Goal: Information Seeking & Learning: Find specific fact

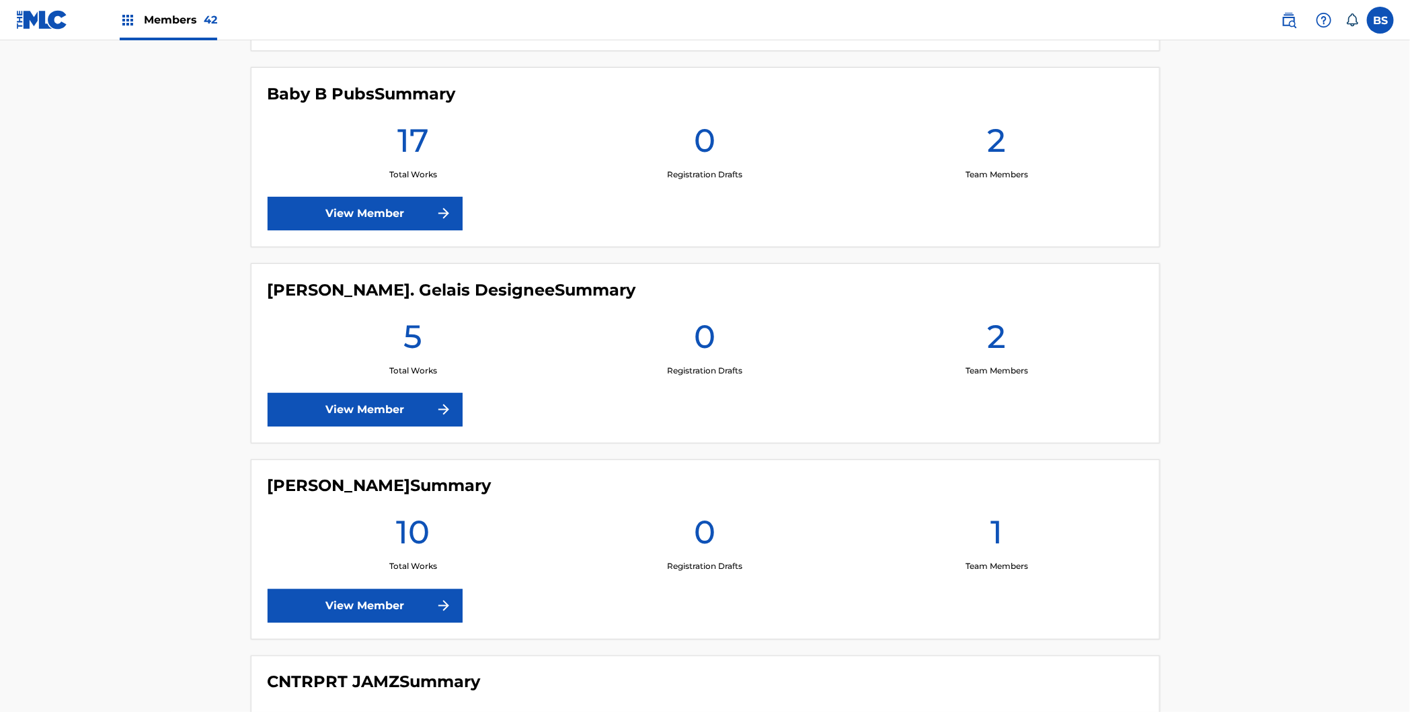
scroll to position [1200, 0]
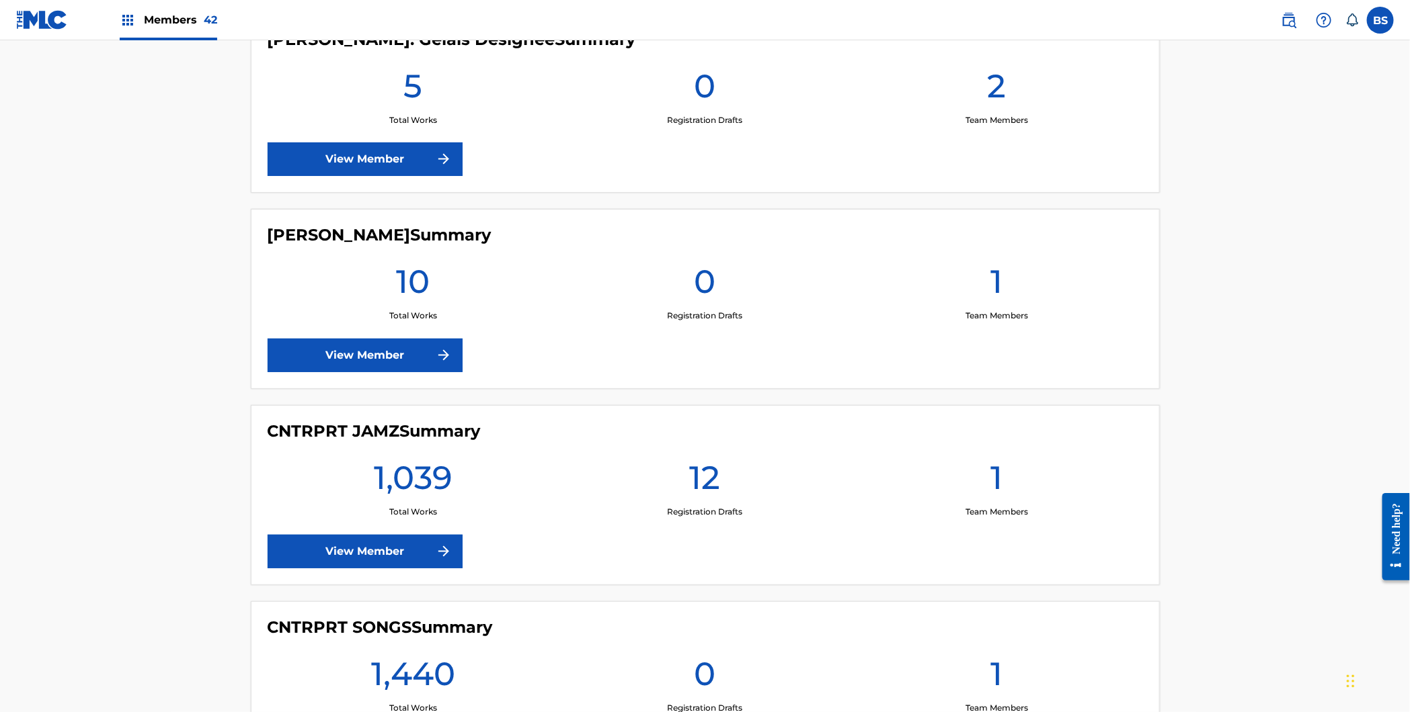
click at [380, 551] on link "View Member" at bounding box center [365, 552] width 195 height 34
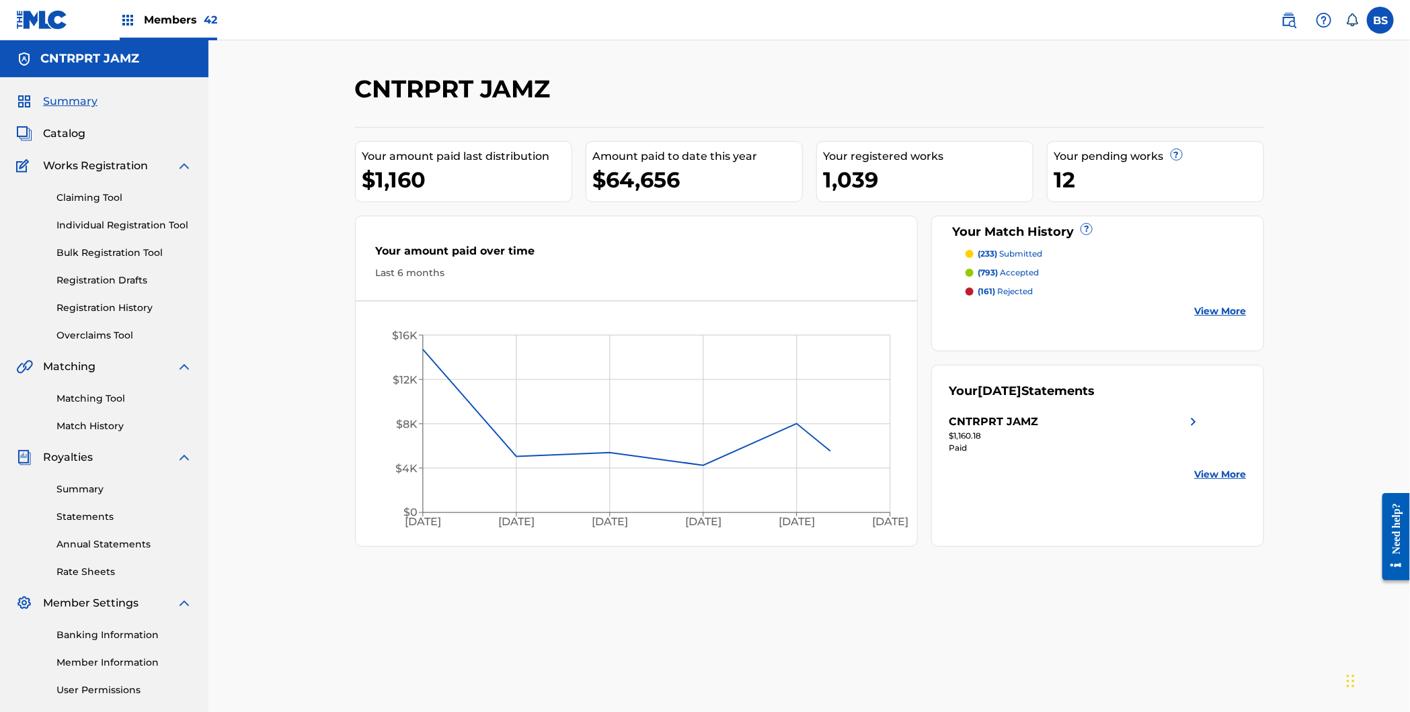
drag, startPoint x: 83, startPoint y: 420, endPoint x: 105, endPoint y: 413, distance: 22.7
click at [83, 419] on link "Match History" at bounding box center [124, 426] width 136 height 14
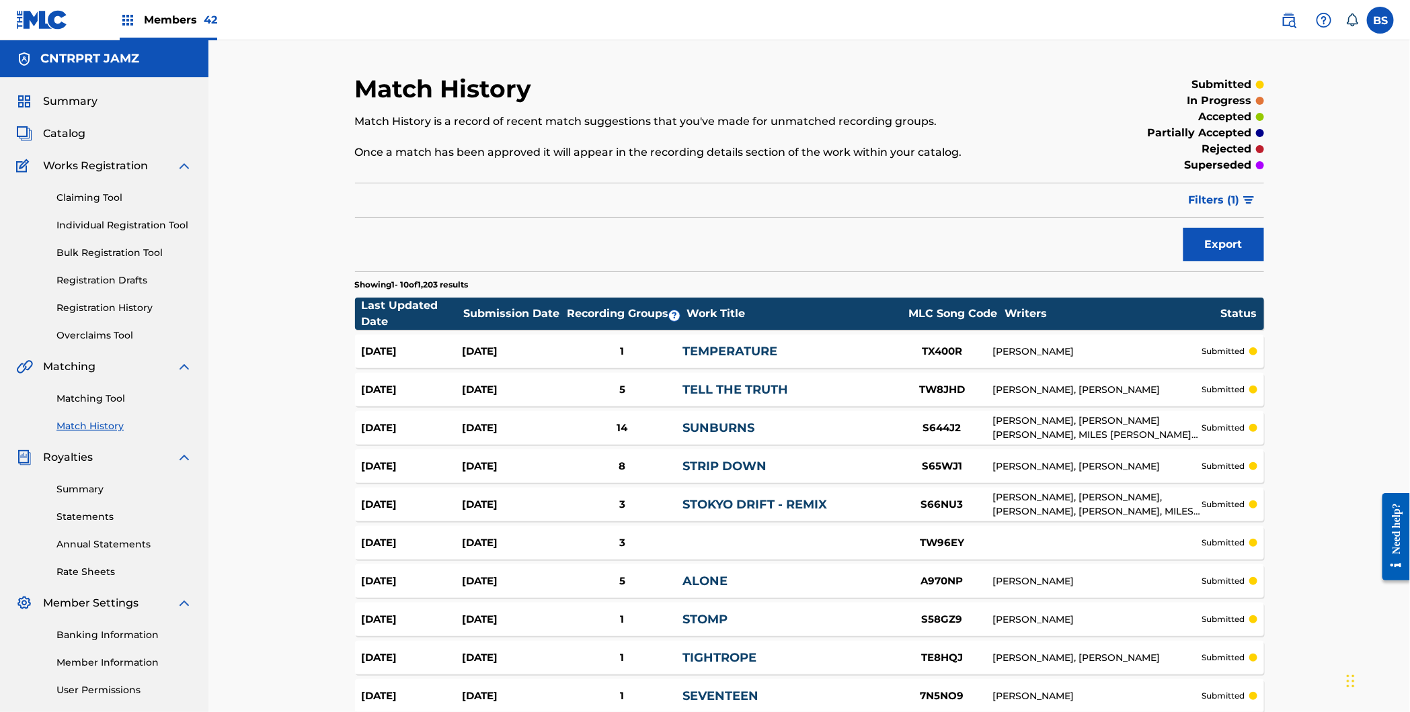
drag, startPoint x: 83, startPoint y: 99, endPoint x: 103, endPoint y: 154, distance: 58.5
click at [83, 99] on span "Summary" at bounding box center [70, 101] width 54 height 16
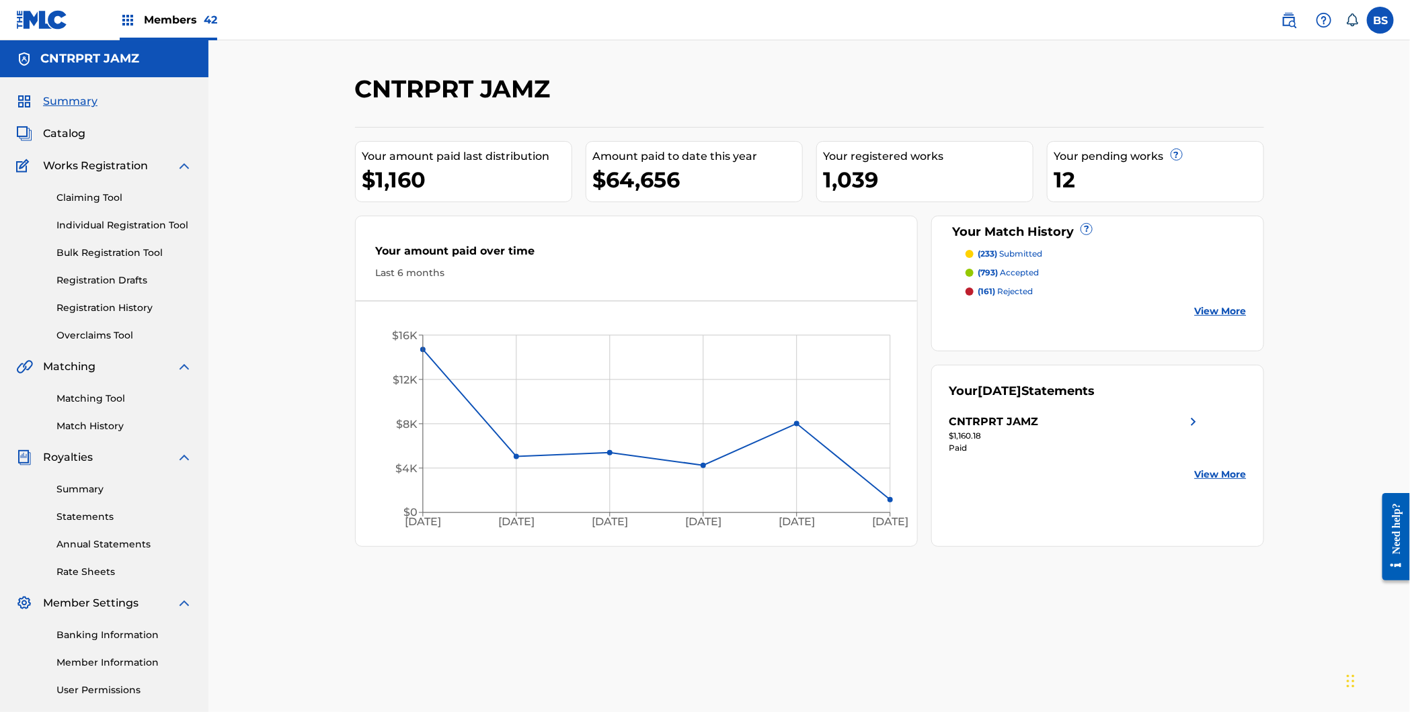
click at [75, 136] on span "Catalog" at bounding box center [64, 134] width 42 height 16
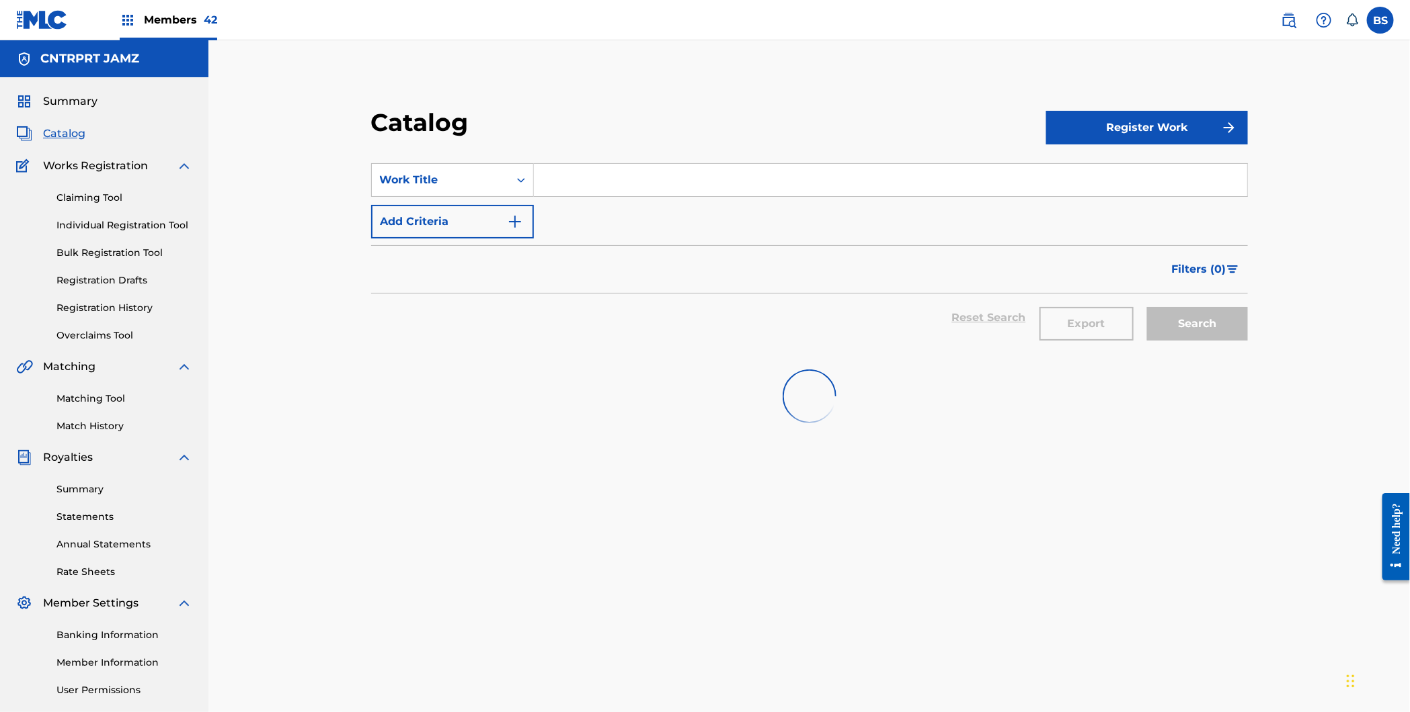
click at [634, 181] on input "Search Form" at bounding box center [890, 180] width 713 height 32
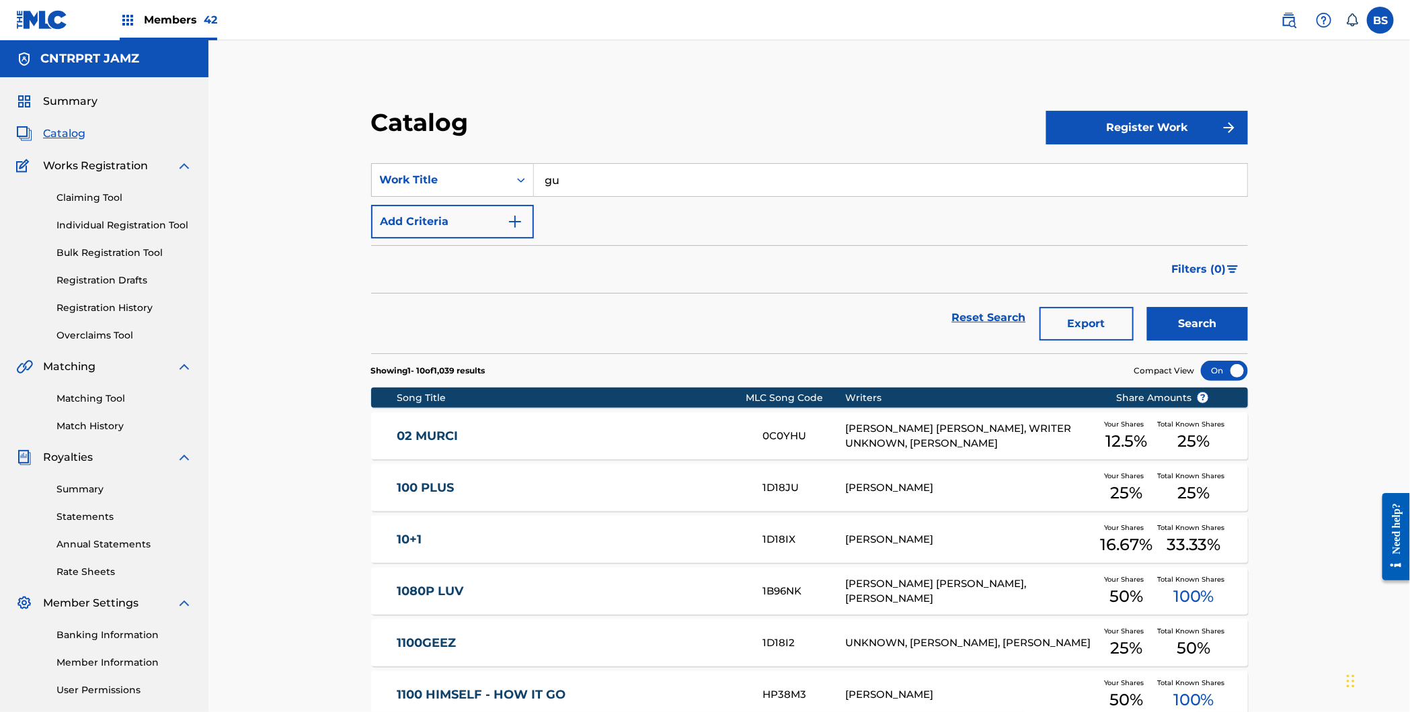
type input "g"
type input "hit or miss"
click at [600, 207] on strong "miss" at bounding box center [590, 210] width 27 height 13
drag, startPoint x: 1231, startPoint y: 327, endPoint x: 853, endPoint y: 350, distance: 379.1
click at [1231, 327] on button "Search" at bounding box center [1197, 324] width 101 height 34
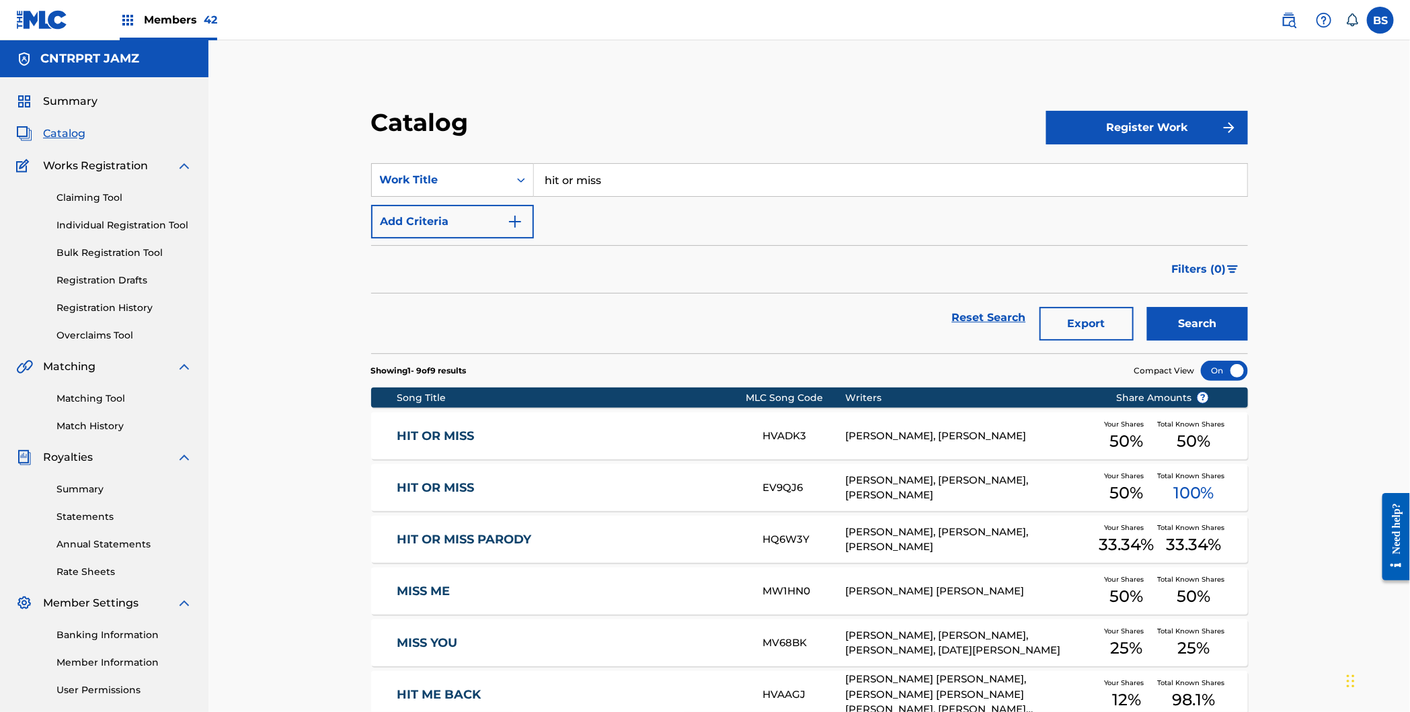
click at [747, 438] on div "HIT OR MISS" at bounding box center [579, 436] width 365 height 15
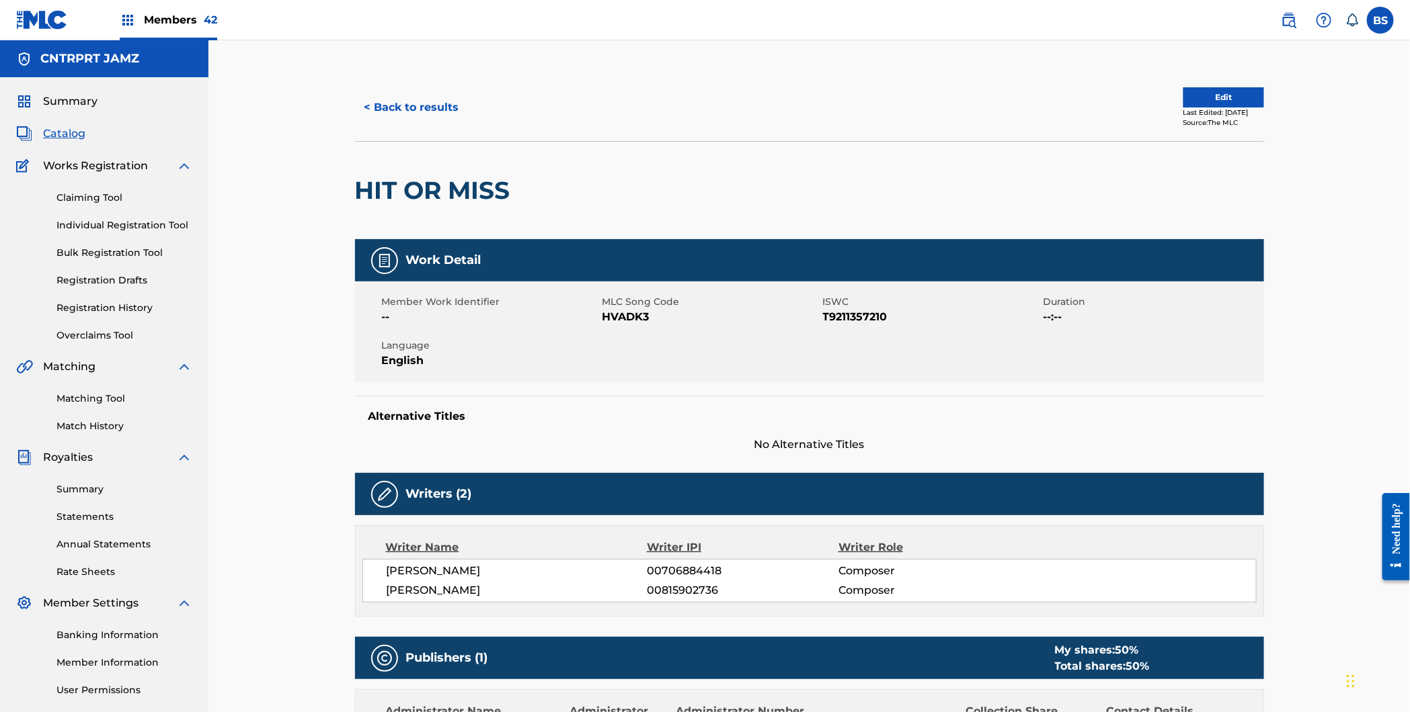
click at [630, 319] on span "HVADK3" at bounding box center [710, 317] width 217 height 16
click at [629, 319] on span "HVADK3" at bounding box center [710, 317] width 217 height 16
copy span "HVADK3"
click at [430, 107] on button "< Back to results" at bounding box center [412, 108] width 114 height 34
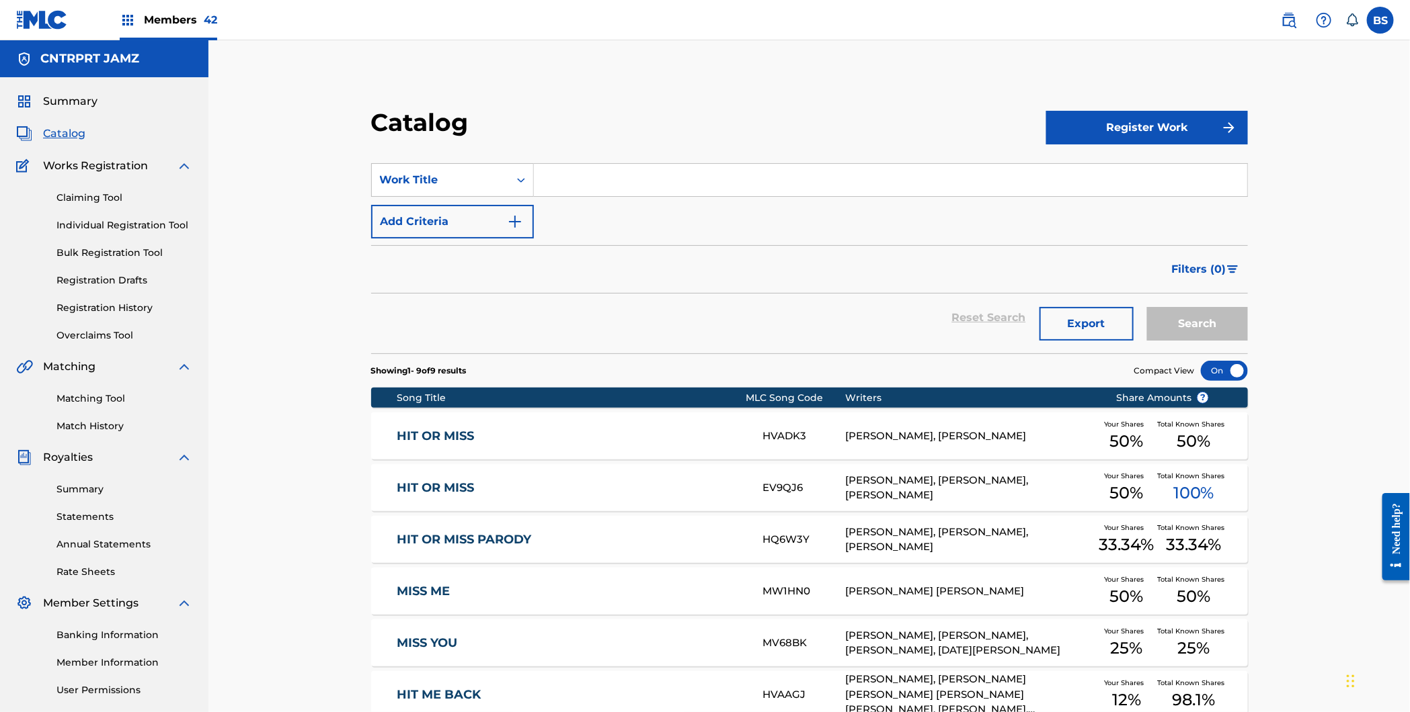
click at [749, 493] on div "HIT OR MISS" at bounding box center [579, 488] width 365 height 15
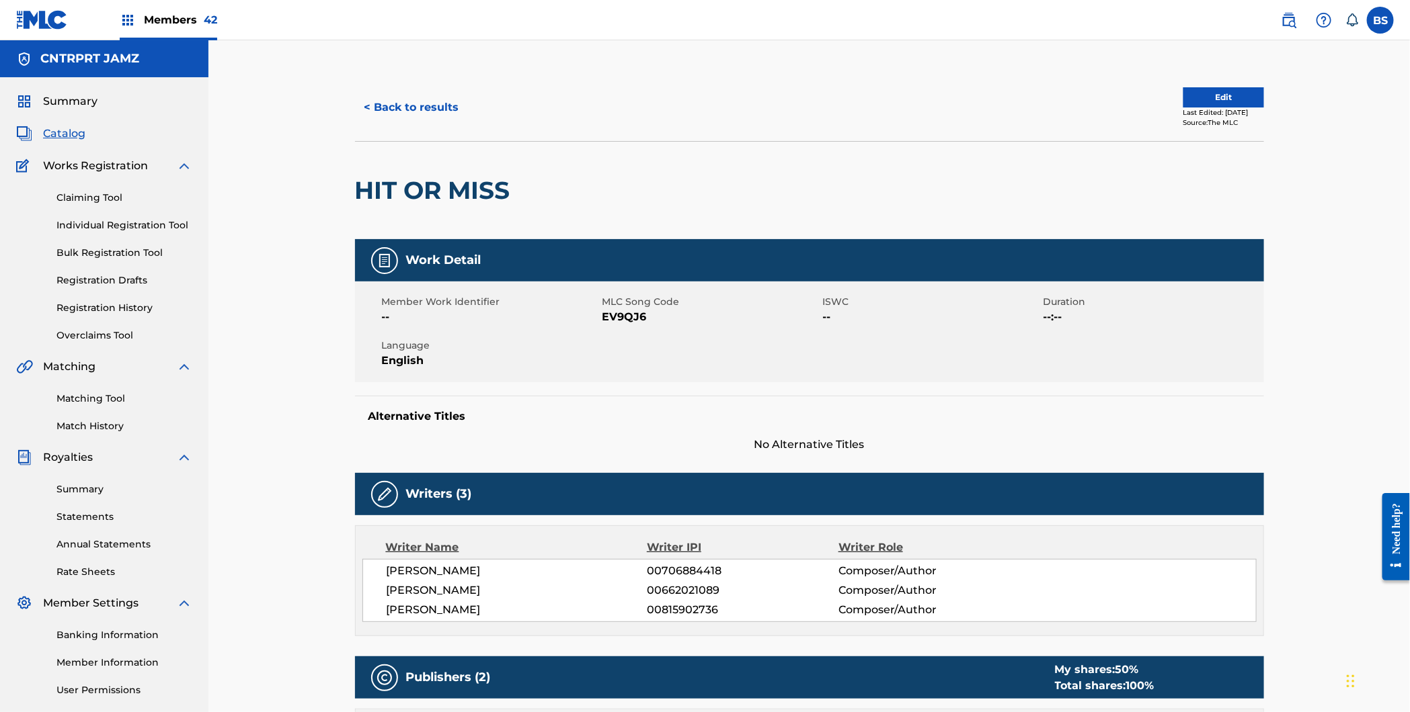
click at [622, 321] on span "EV9QJ6" at bounding box center [710, 317] width 217 height 16
copy span "EV9QJ6"
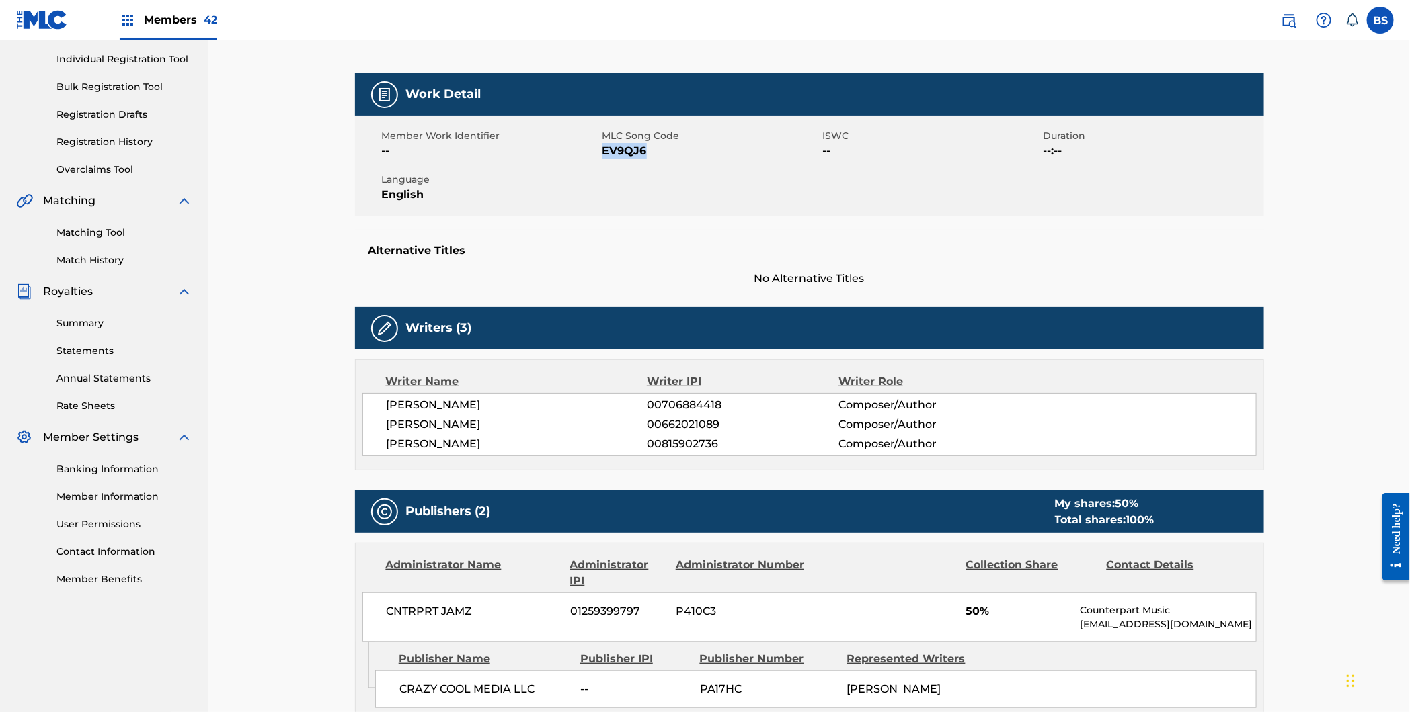
scroll to position [168, 0]
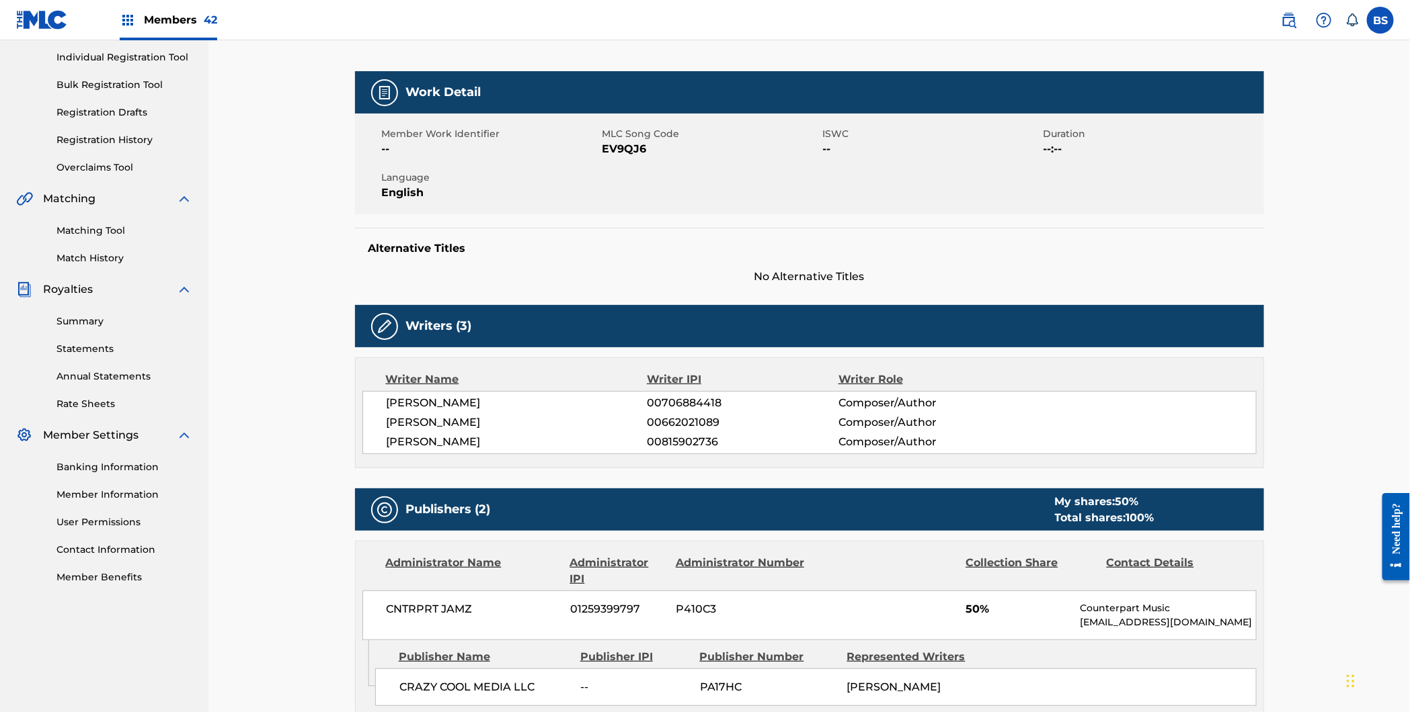
click at [674, 438] on span "00815902736" at bounding box center [742, 442] width 191 height 16
copy span "00815902736"
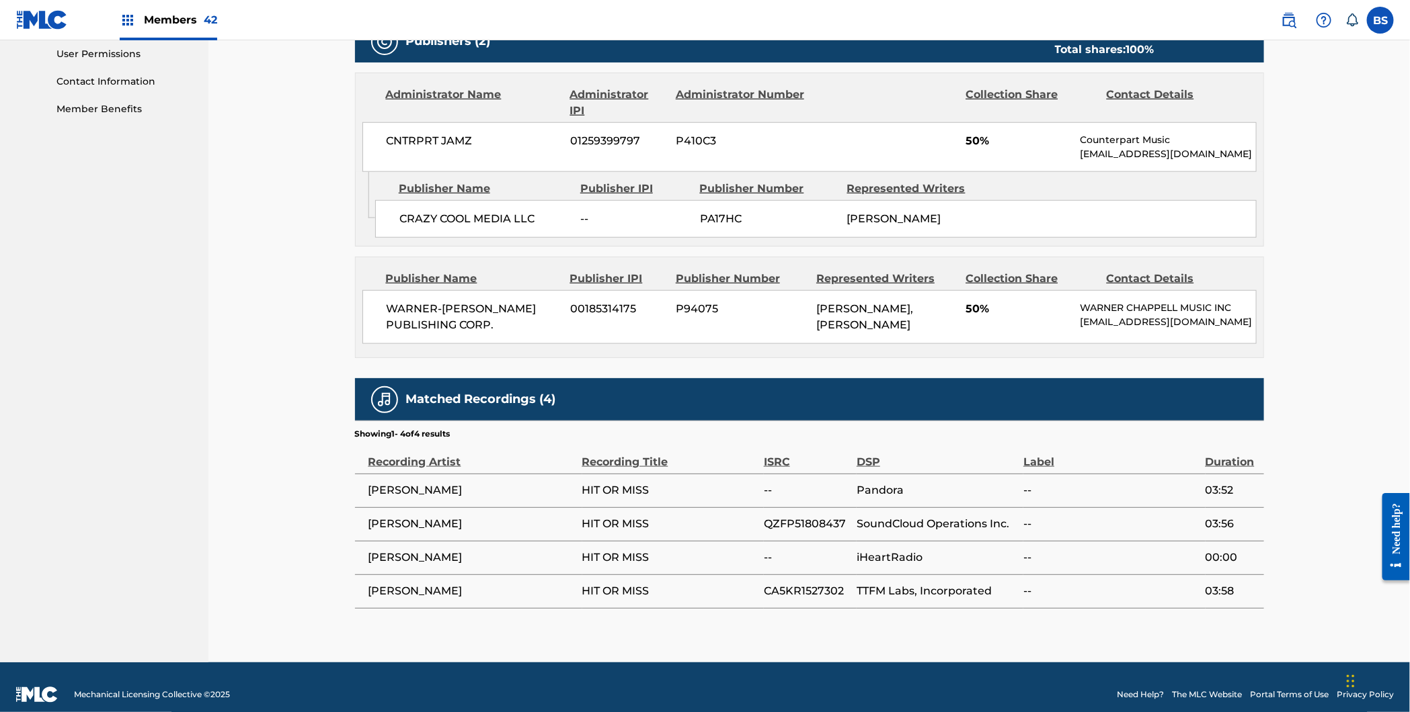
scroll to position [0, 0]
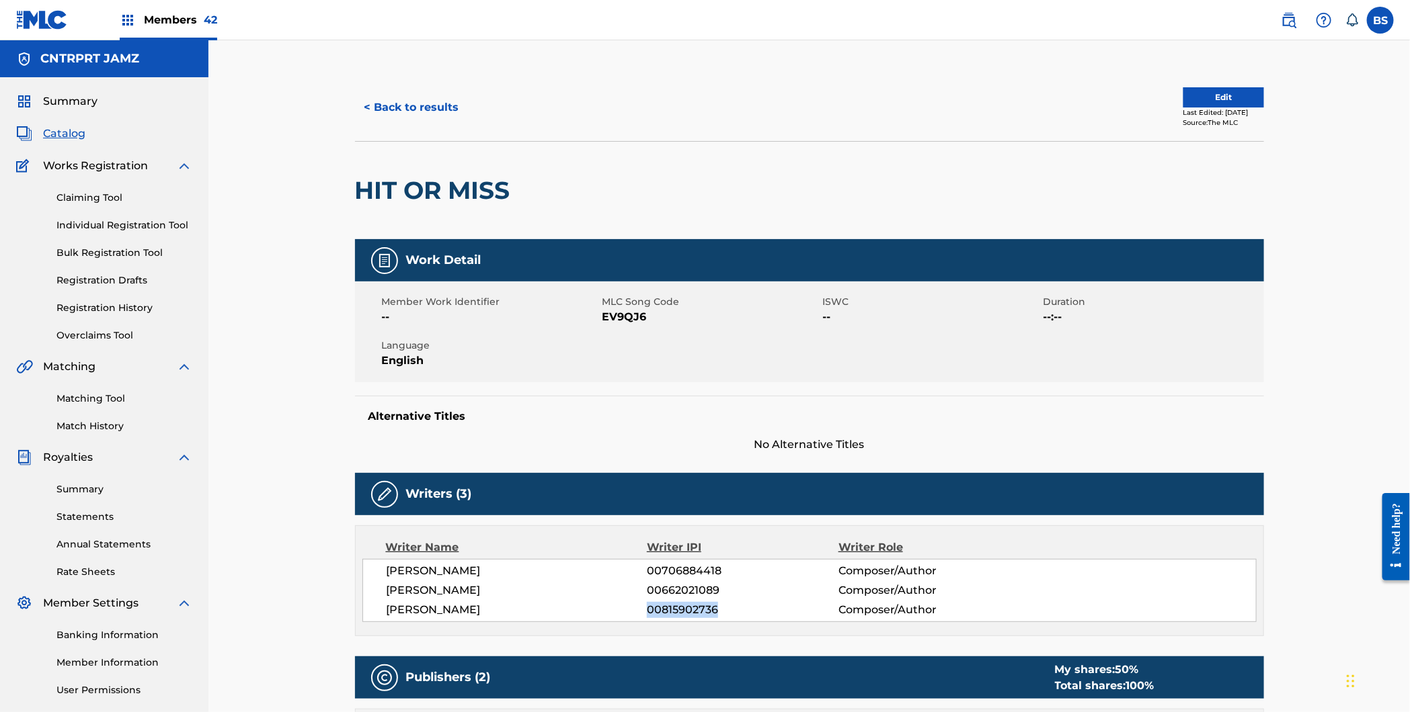
click at [421, 108] on button "< Back to results" at bounding box center [412, 108] width 114 height 34
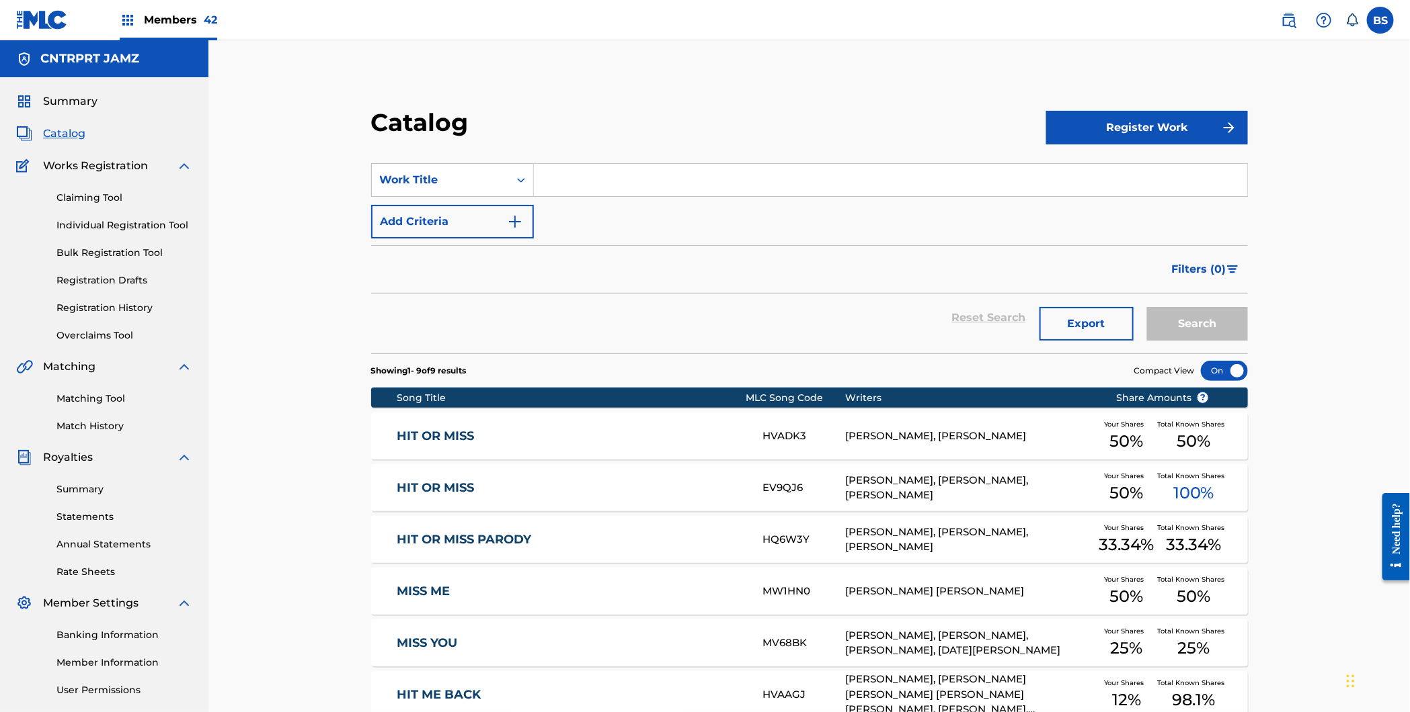
click at [724, 430] on link "HIT OR MISS" at bounding box center [570, 436] width 347 height 15
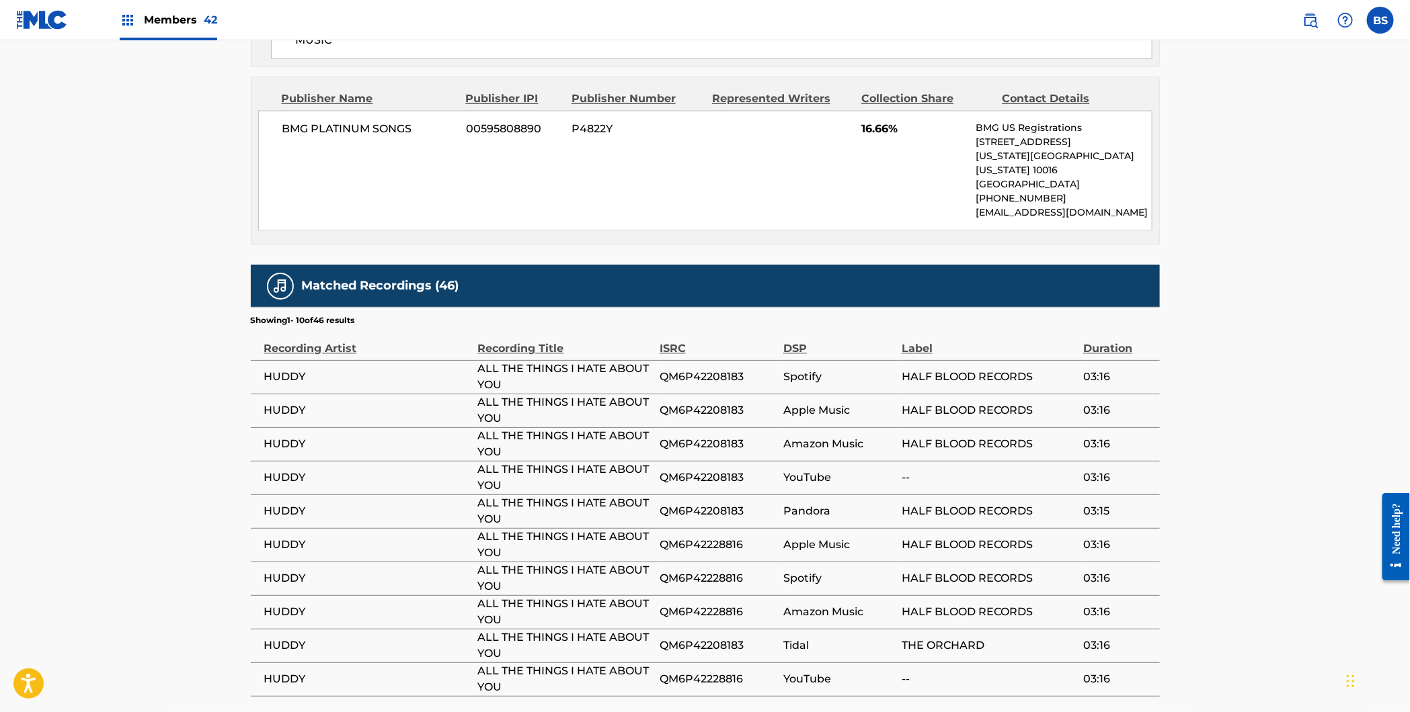
scroll to position [1436, 0]
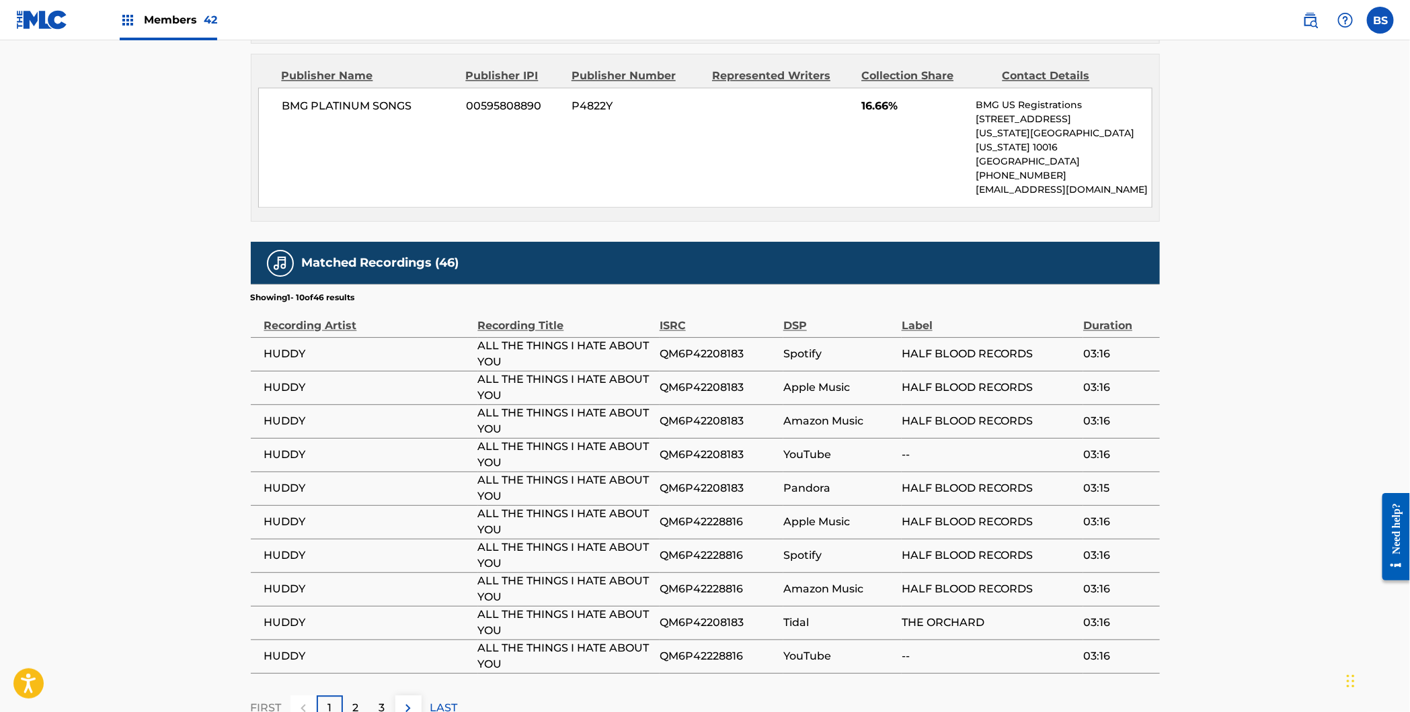
click at [266, 346] on span "HUDDY" at bounding box center [367, 354] width 207 height 16
drag, startPoint x: 266, startPoint y: 331, endPoint x: 355, endPoint y: 253, distance: 118.6
click at [266, 346] on span "HUDDY" at bounding box center [367, 354] width 207 height 16
copy span "HUDDY"
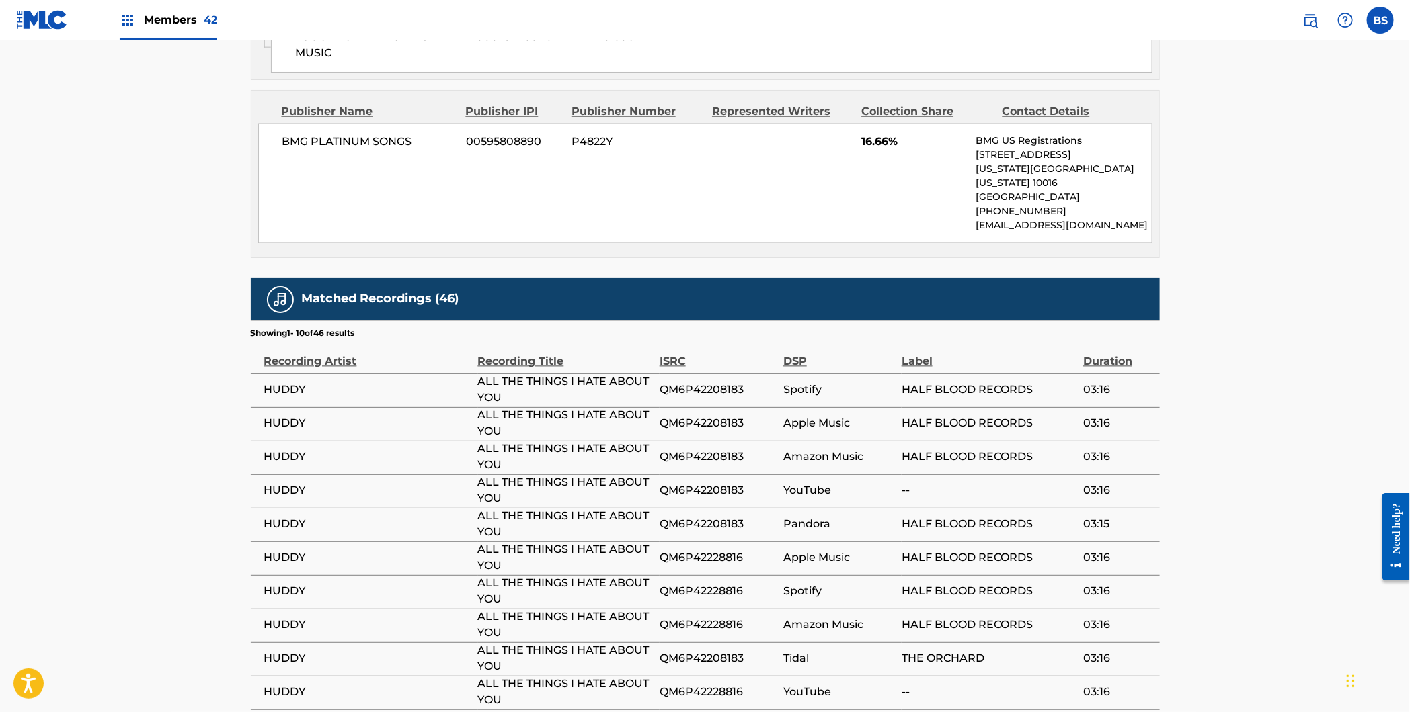
click at [251, 374] on td "HUDDY" at bounding box center [364, 391] width 227 height 34
drag, startPoint x: 276, startPoint y: 372, endPoint x: 555, endPoint y: 383, distance: 279.2
click at [555, 383] on tr "HUDDY ALL THE THINGS I HATE ABOUT YOU QM6P42208183 Spotify HALF BLOOD RECORDS 0…" at bounding box center [705, 391] width 909 height 34
copy tr "HUDDY ALL THE THINGS I HATE ABOUT YOU"
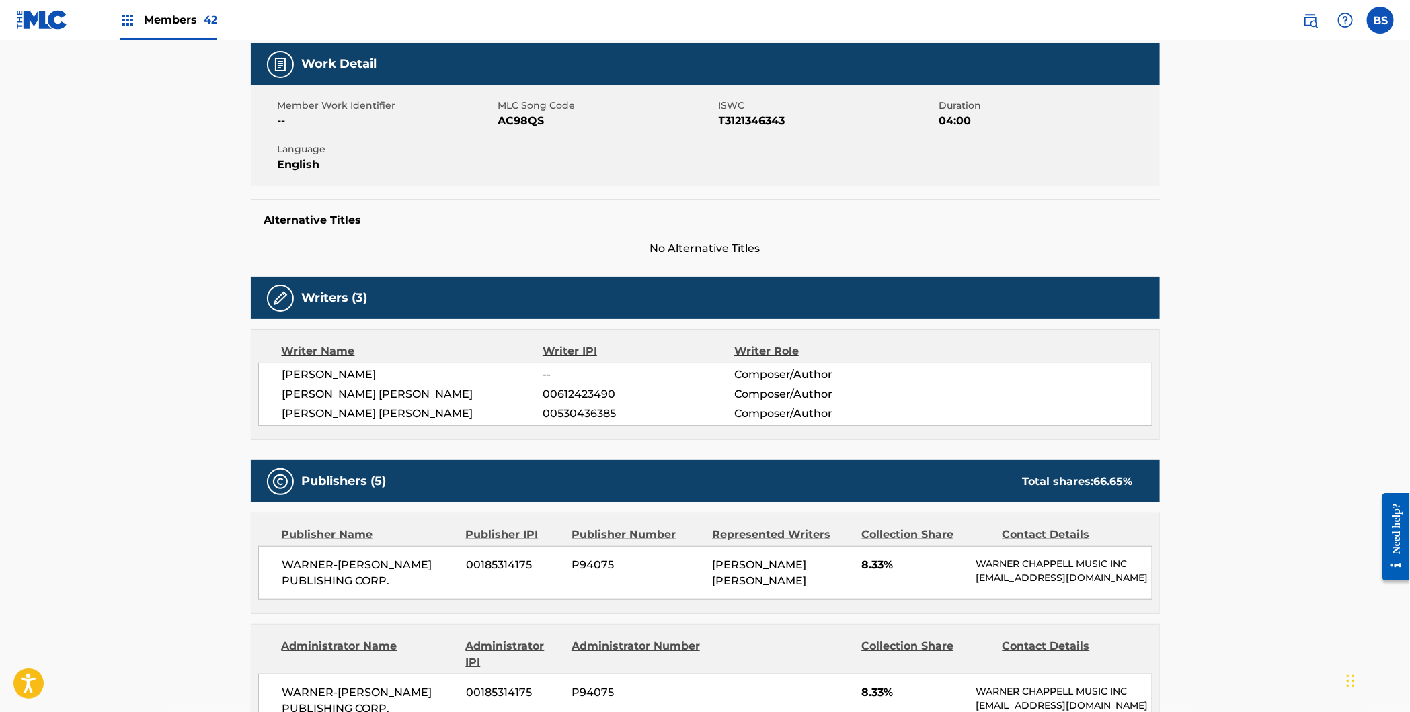
scroll to position [199, 0]
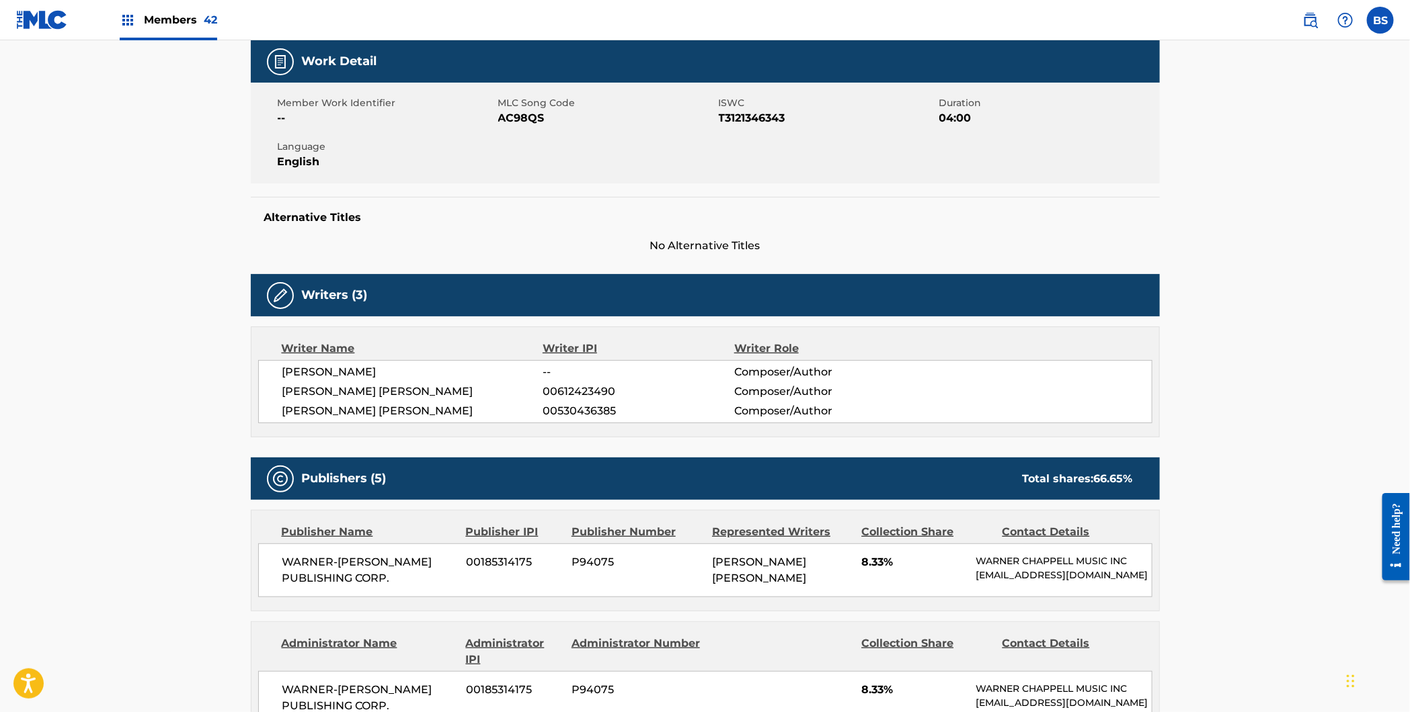
click at [347, 370] on span "[PERSON_NAME]" at bounding box center [412, 372] width 261 height 16
click at [348, 370] on span "[PERSON_NAME]" at bounding box center [412, 372] width 261 height 16
copy div "[PERSON_NAME]"
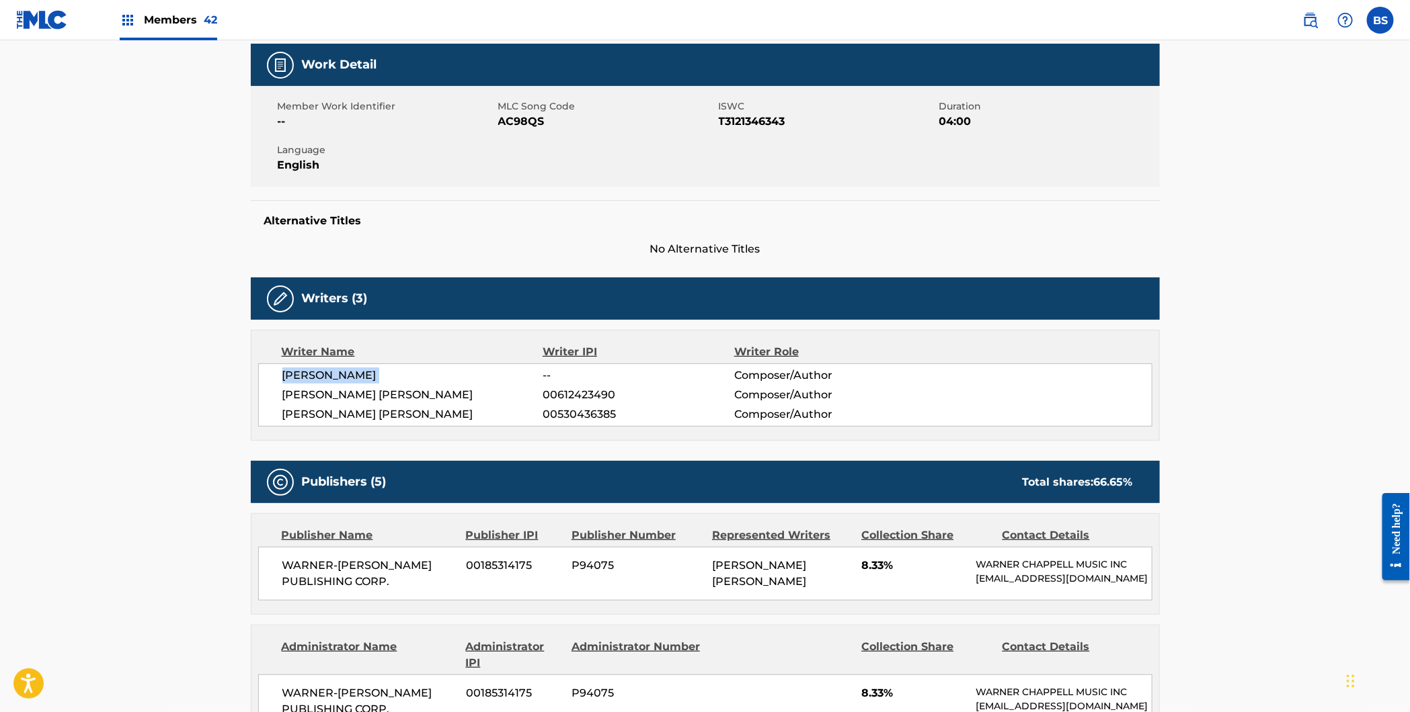
scroll to position [0, 0]
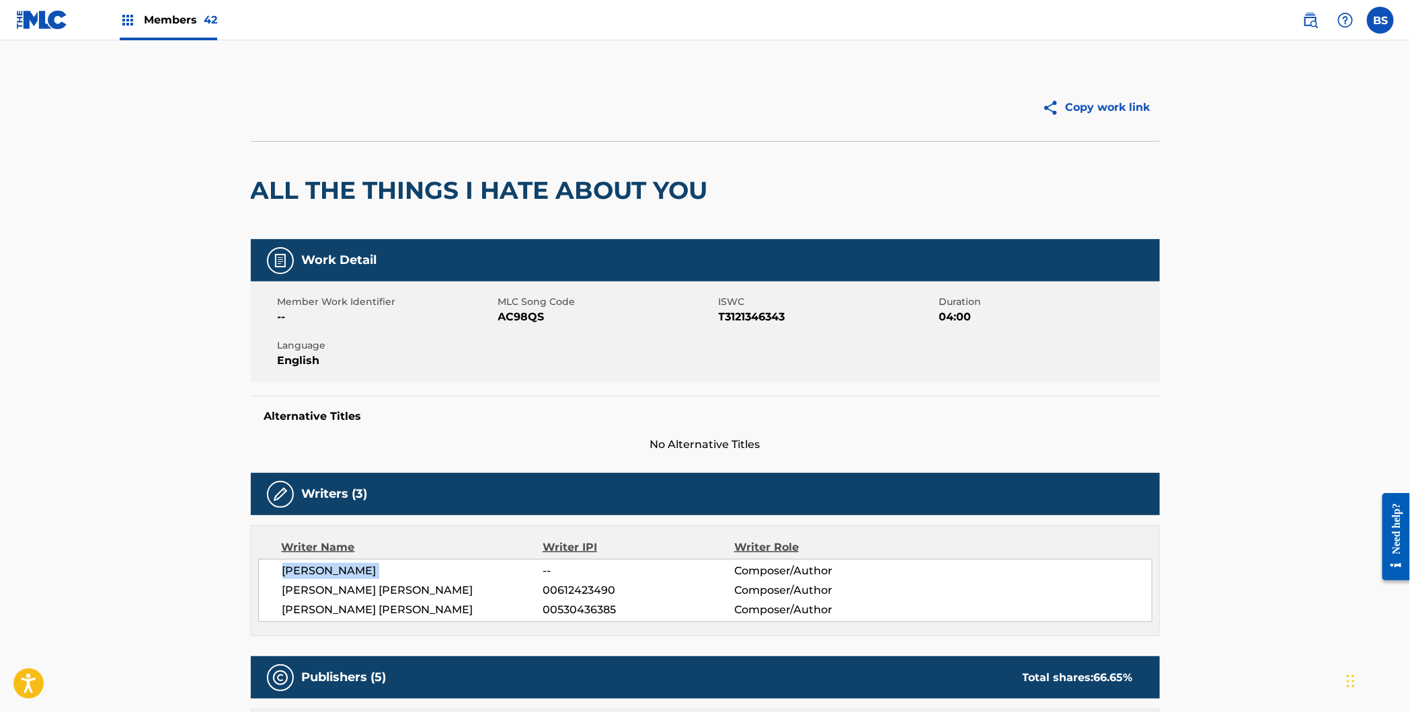
copy div "[PERSON_NAME]"
click at [1303, 24] on img at bounding box center [1310, 20] width 16 height 16
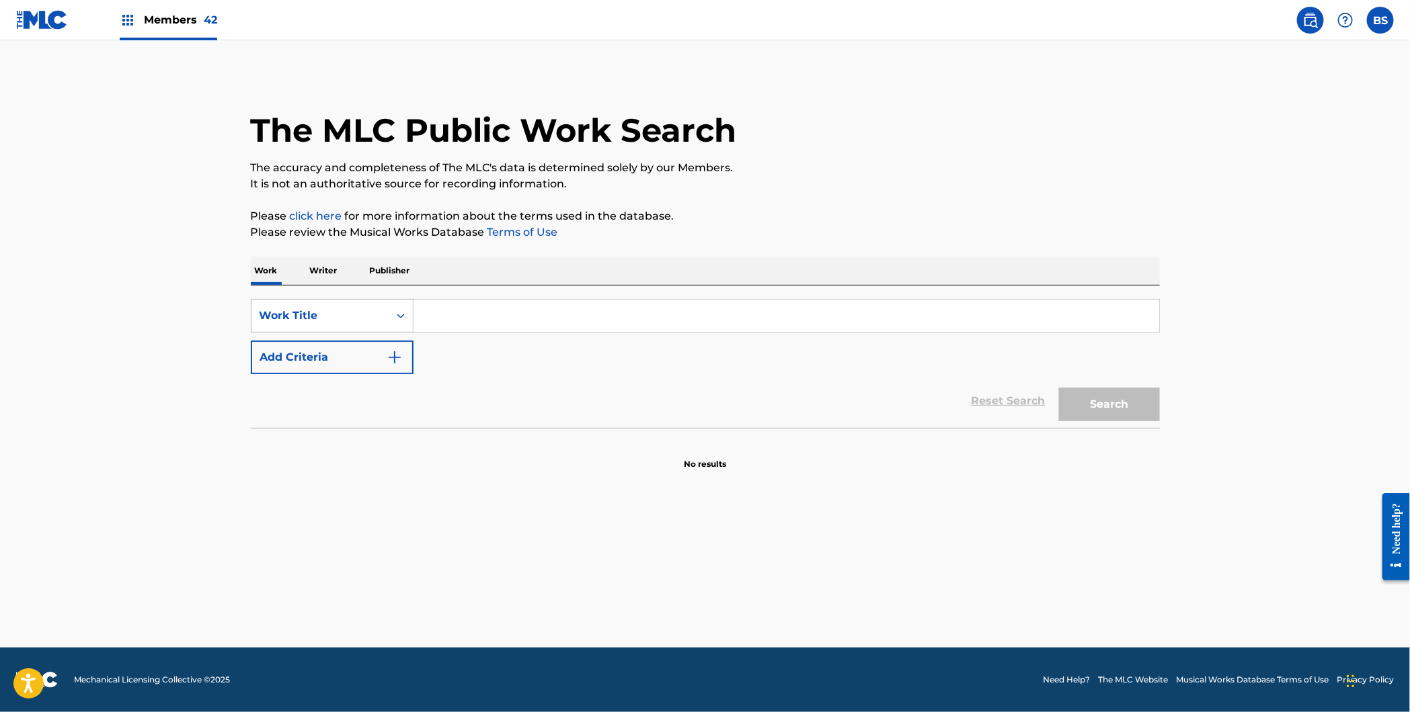
click at [320, 317] on div "Work Title" at bounding box center [319, 316] width 121 height 16
drag, startPoint x: 362, startPoint y: 316, endPoint x: 240, endPoint y: 356, distance: 128.2
click at [362, 316] on div "Work Title" at bounding box center [319, 316] width 121 height 16
click at [308, 362] on button "Add Criteria" at bounding box center [332, 358] width 163 height 34
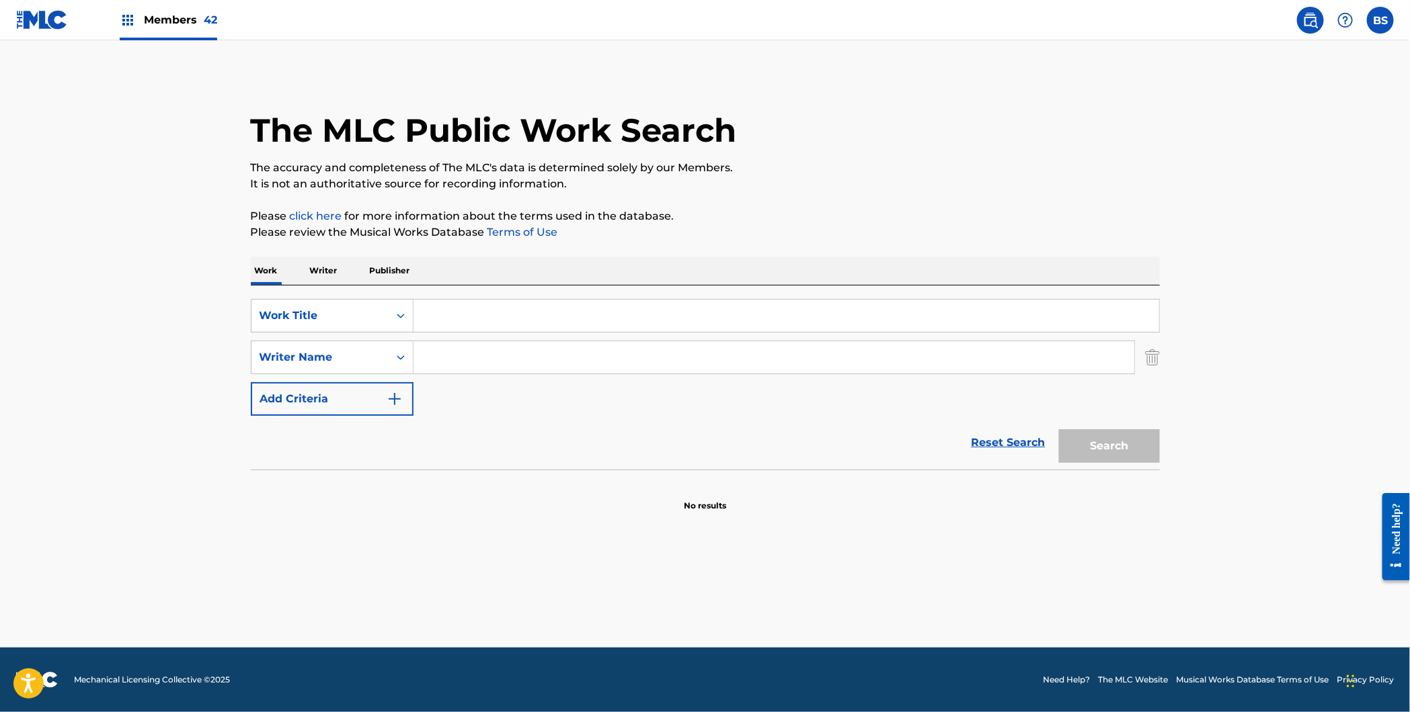
click at [536, 360] on input "Search Form" at bounding box center [773, 357] width 721 height 32
type input "[PERSON_NAME]"
click at [575, 310] on input "Search Form" at bounding box center [785, 316] width 745 height 32
type input "a"
click at [472, 315] on input "don't frek out" at bounding box center [785, 316] width 745 height 32
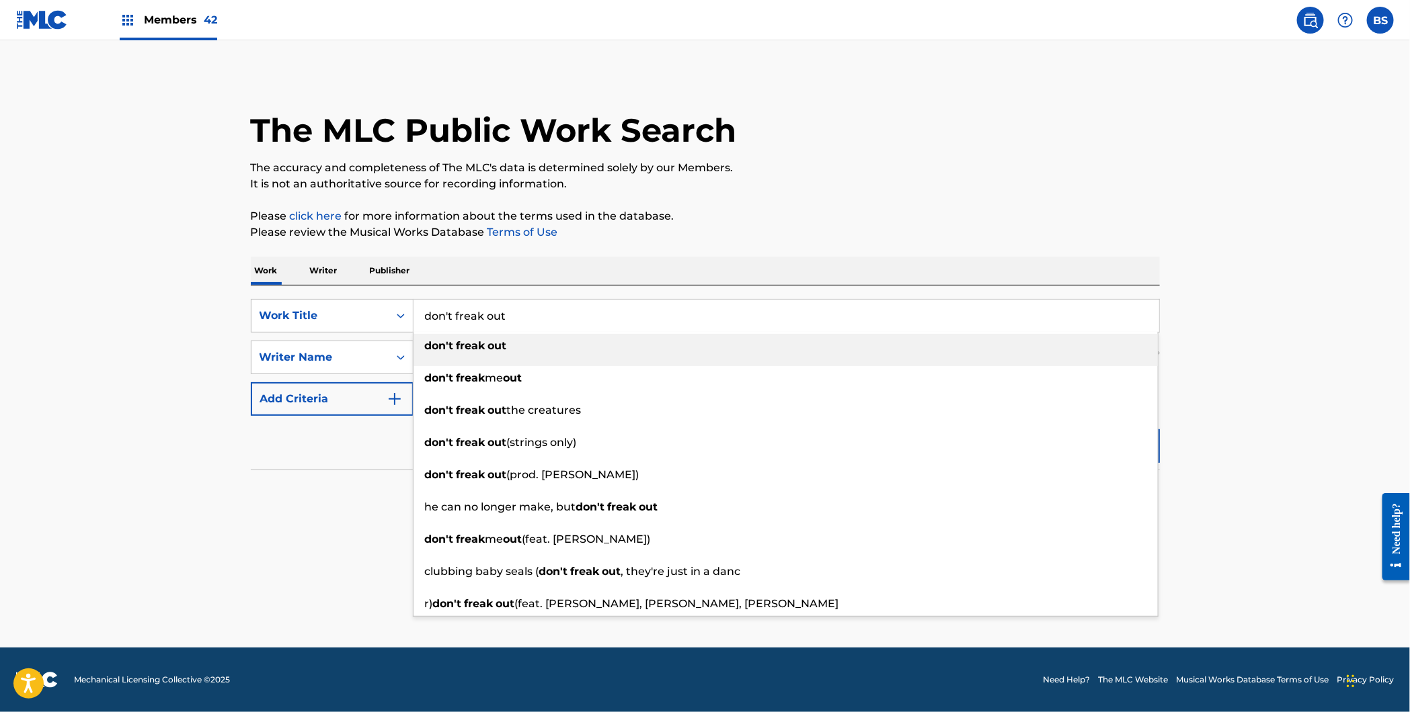
type input "don't freak out"
click at [518, 351] on div "don't freak out" at bounding box center [785, 346] width 744 height 24
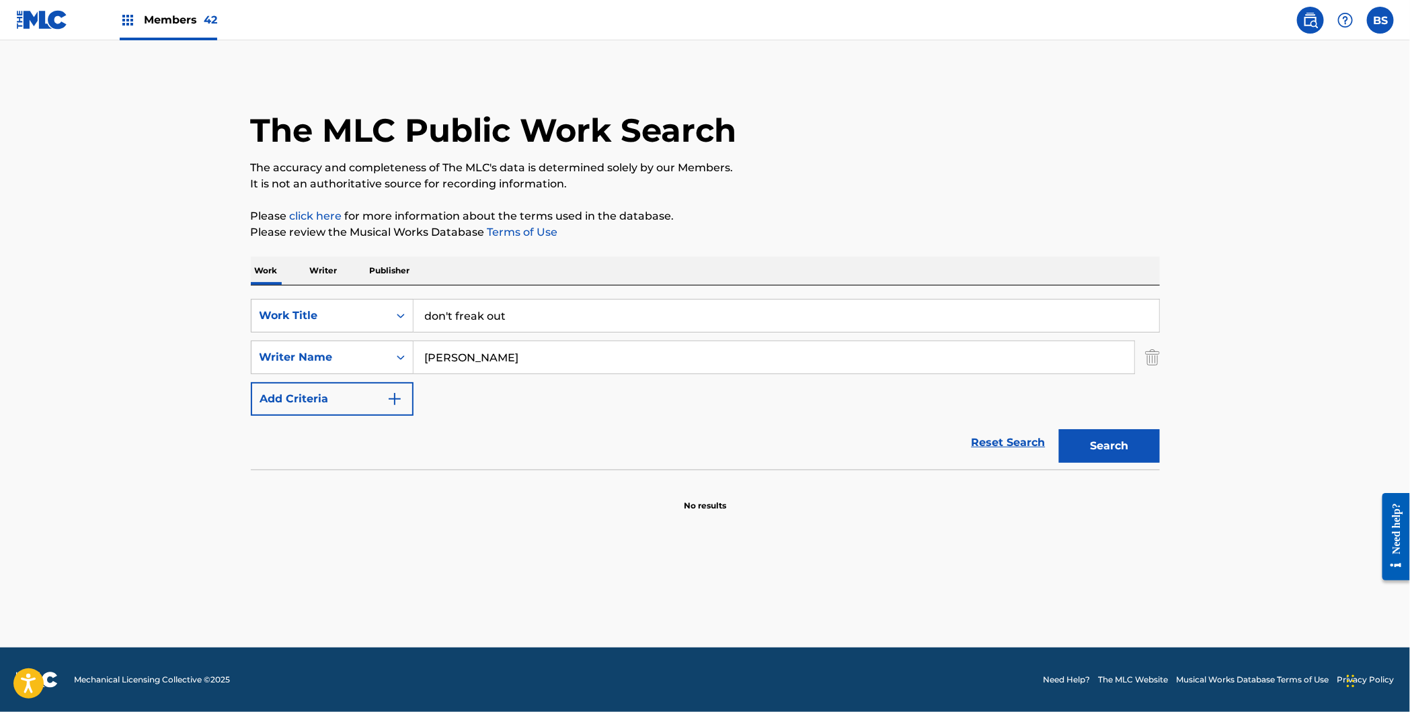
drag, startPoint x: 1122, startPoint y: 446, endPoint x: 1075, endPoint y: 430, distance: 49.5
click at [1122, 446] on button "Search" at bounding box center [1109, 447] width 101 height 34
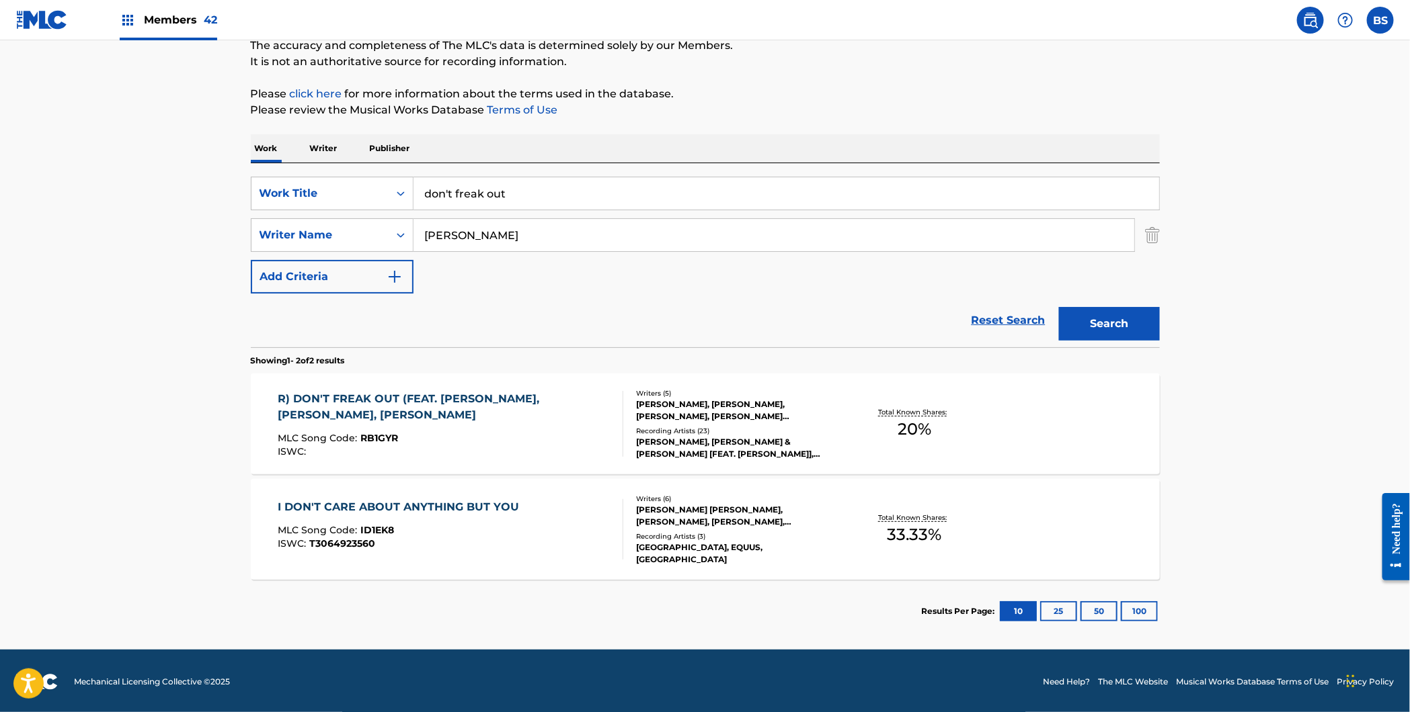
scroll to position [124, 0]
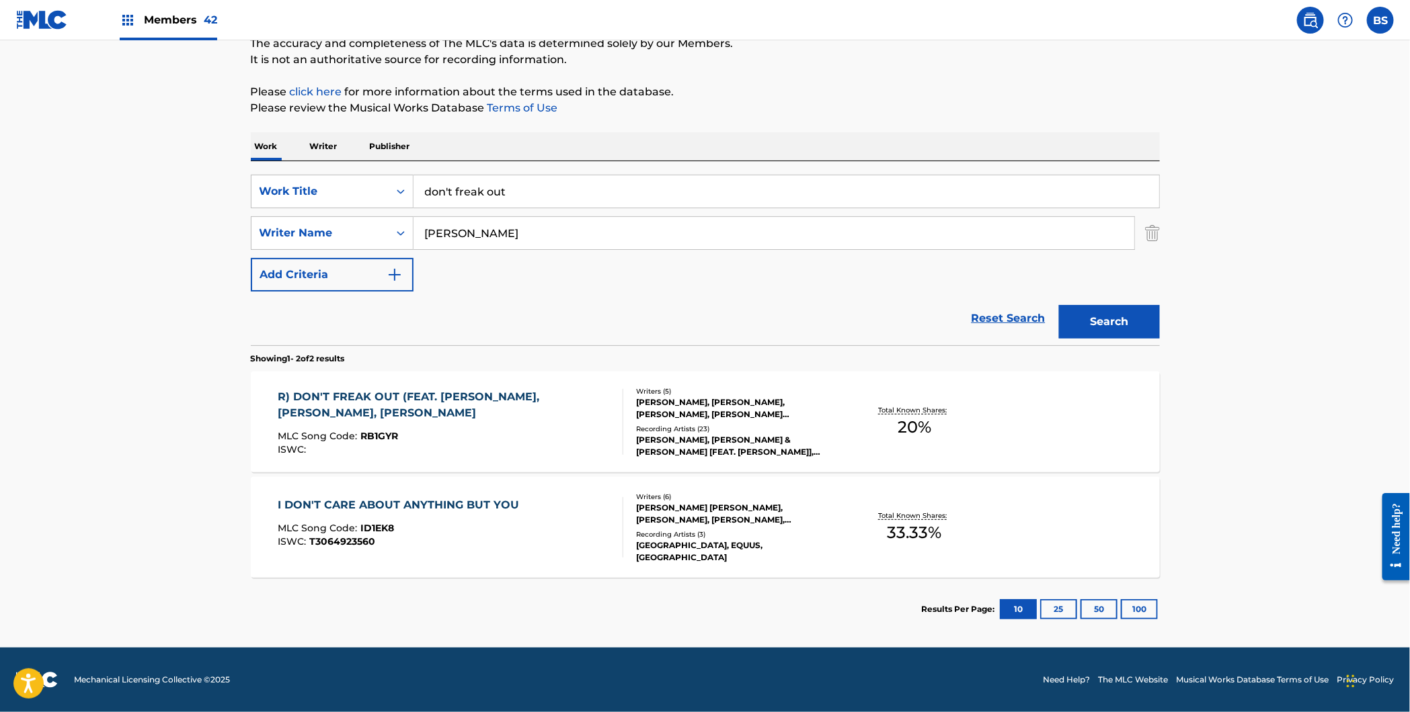
click at [512, 432] on div "MLC Song Code : RB1GYR" at bounding box center [445, 438] width 334 height 13
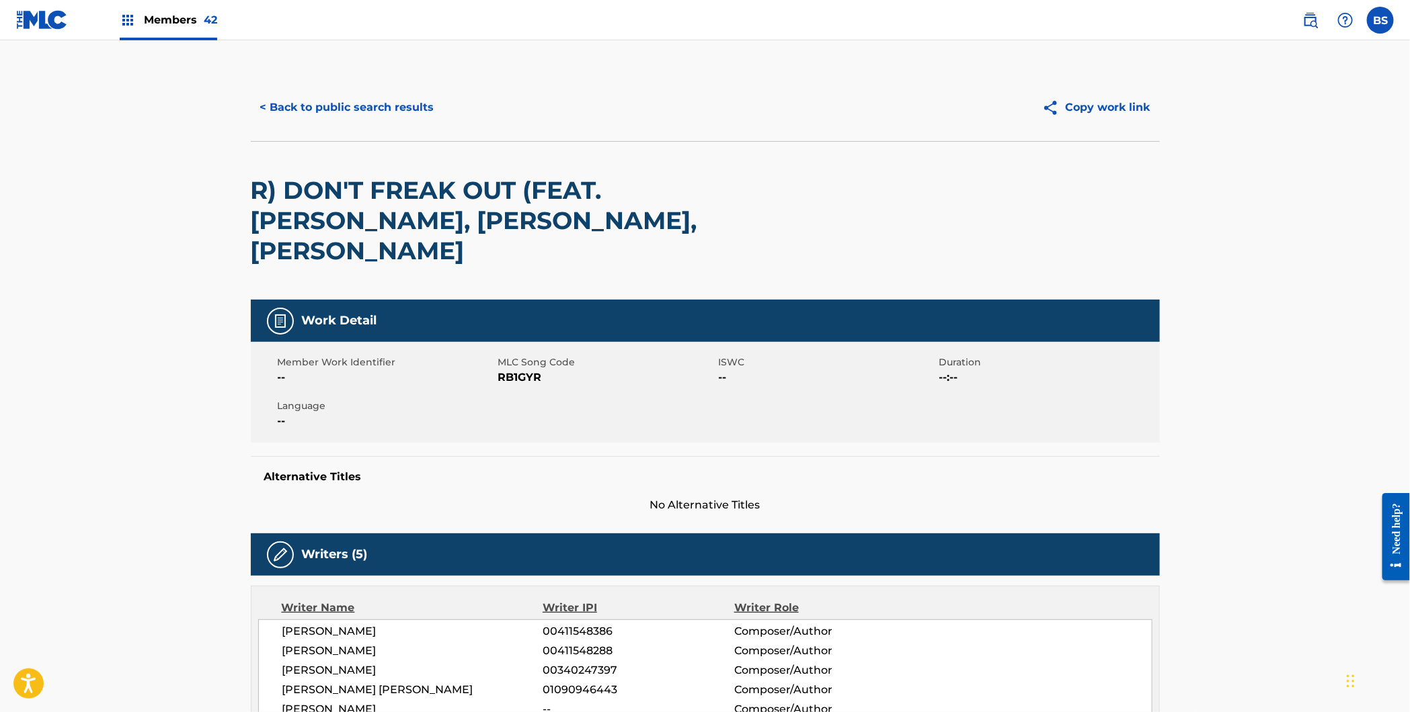
click at [343, 682] on span "[PERSON_NAME] [PERSON_NAME]" at bounding box center [412, 690] width 261 height 16
copy div "[PERSON_NAME] [PERSON_NAME]"
click at [343, 105] on button "< Back to public search results" at bounding box center [347, 108] width 193 height 34
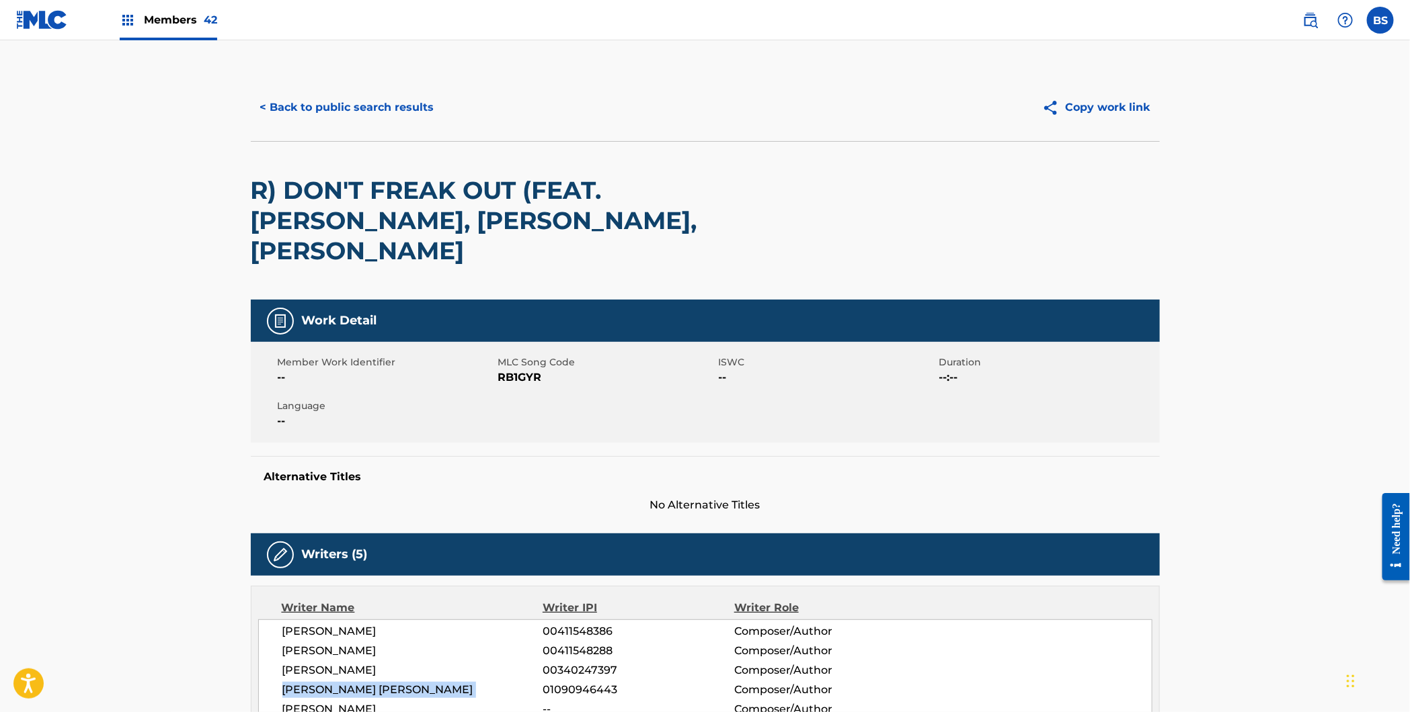
scroll to position [48, 0]
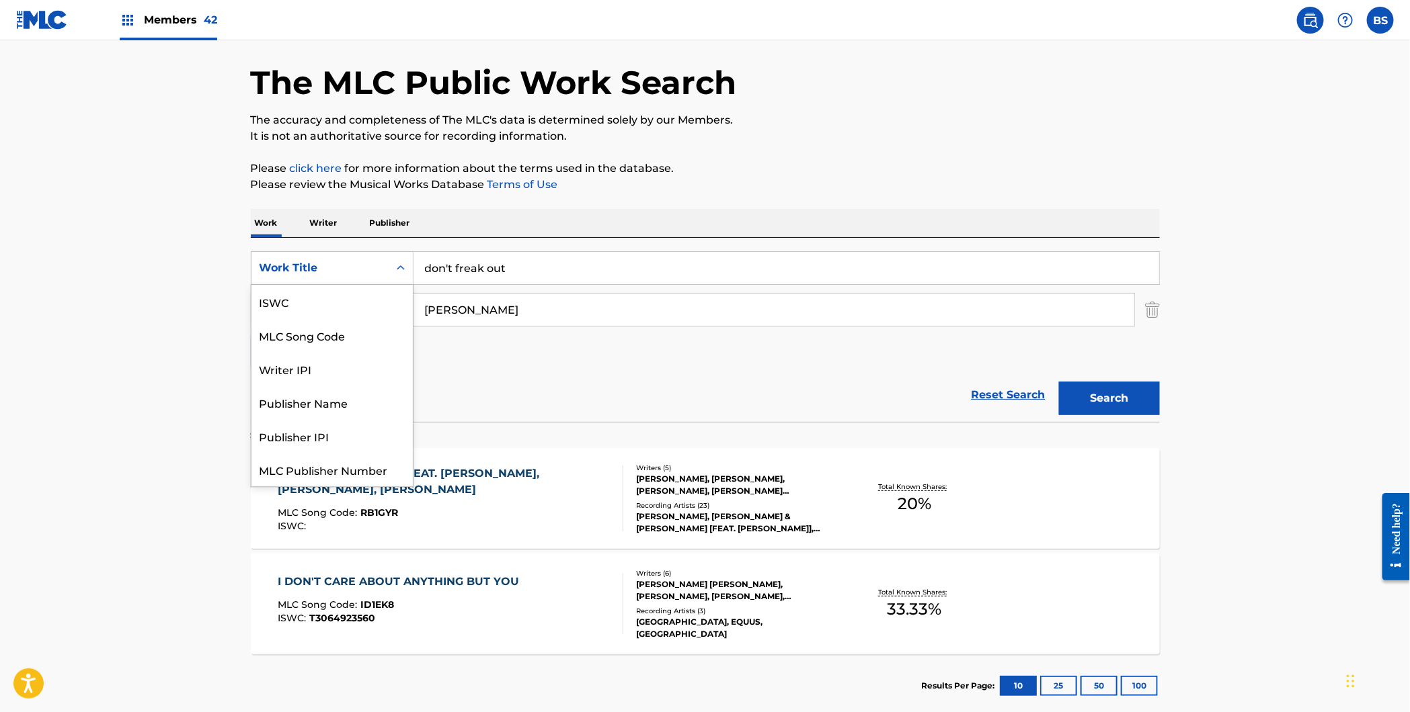
click at [327, 270] on div "Work Title" at bounding box center [319, 268] width 121 height 16
drag, startPoint x: 324, startPoint y: 300, endPoint x: 384, endPoint y: 286, distance: 62.1
click at [332, 299] on div "MLC Song Code" at bounding box center [331, 302] width 161 height 34
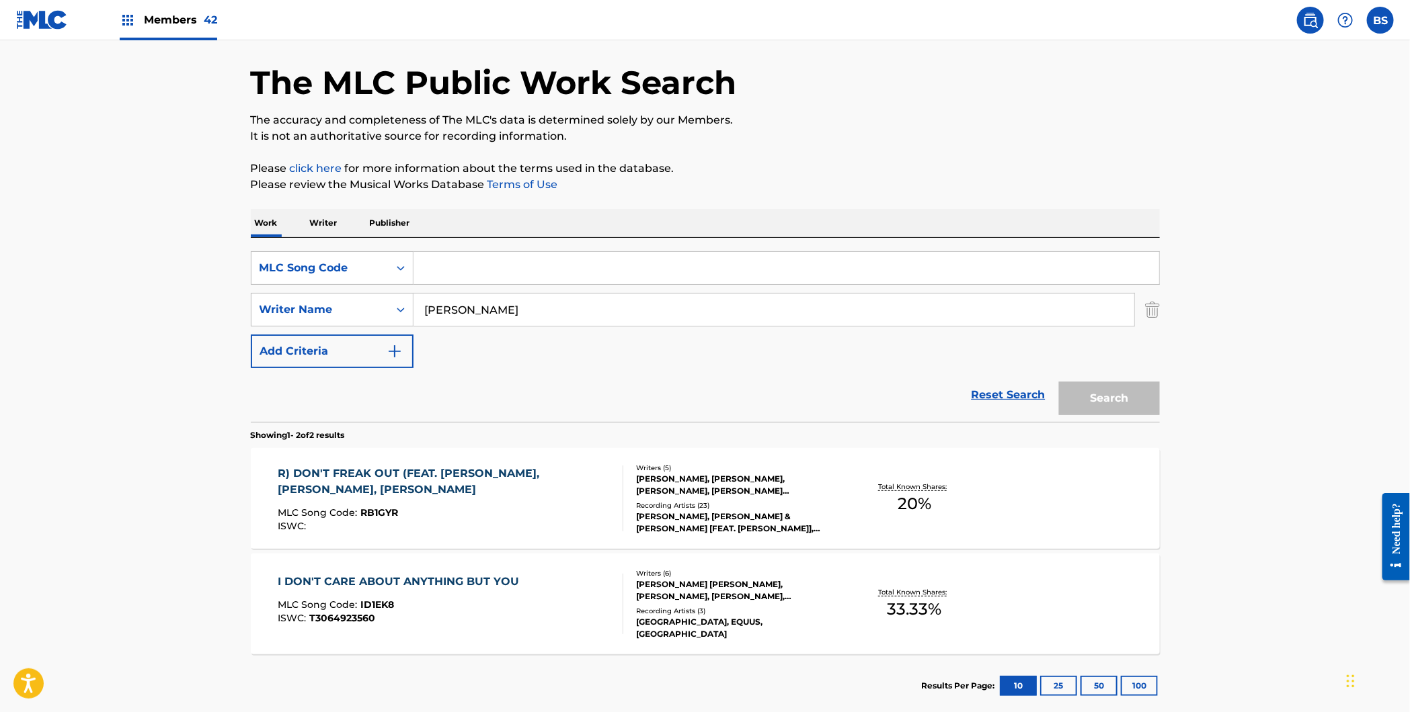
click at [500, 259] on input "Search Form" at bounding box center [785, 268] width 745 height 32
paste input "TE5S3U"
type input "TE5S3U"
click at [1151, 309] on img "Search Form" at bounding box center [1152, 310] width 15 height 34
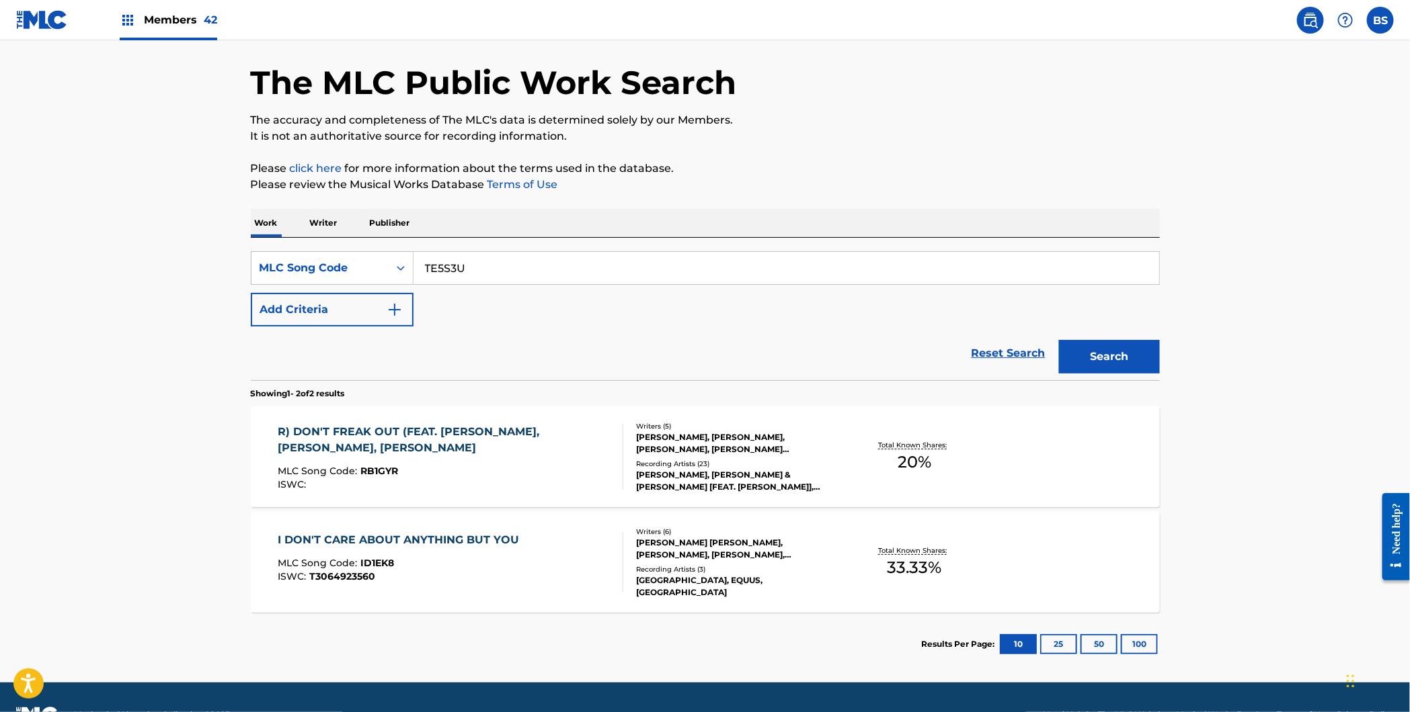
click at [1118, 364] on button "Search" at bounding box center [1109, 357] width 101 height 34
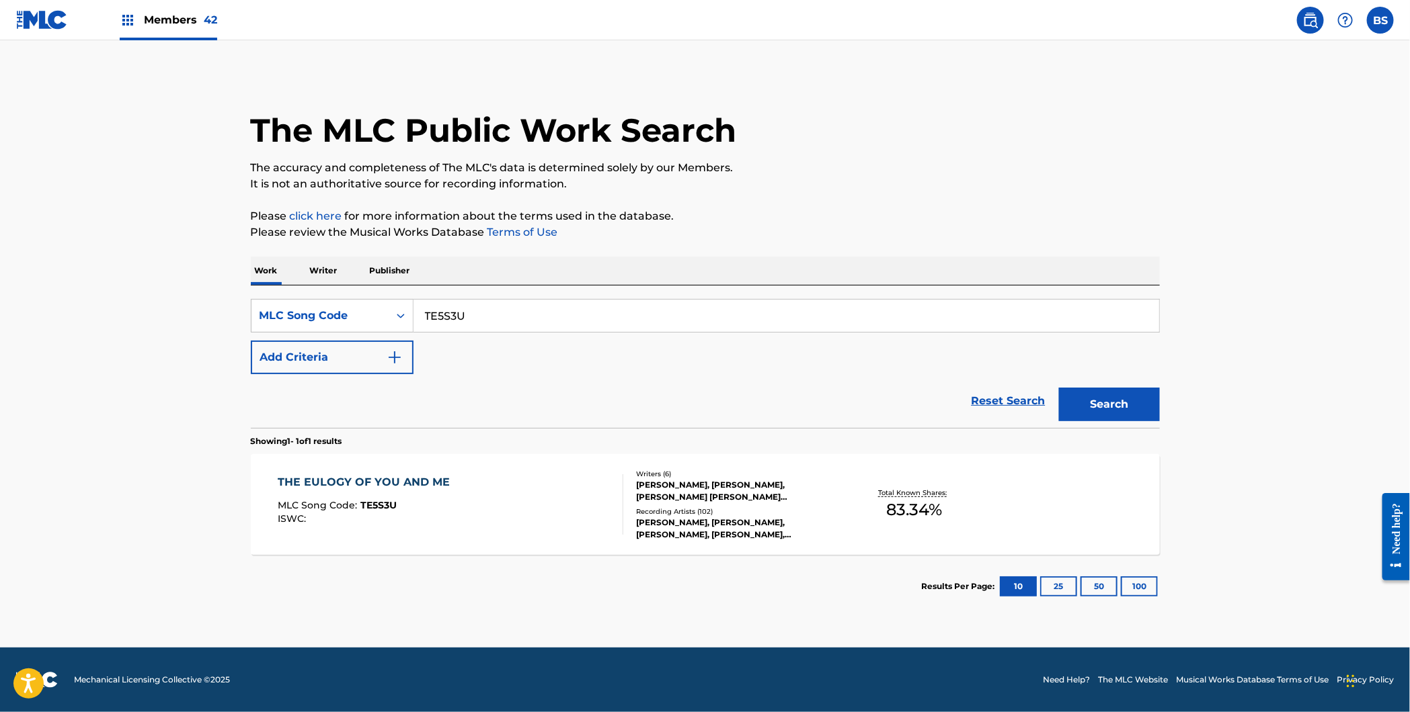
click at [563, 489] on div "THE EULOGY OF YOU AND ME MLC Song Code : TE5S3U ISWC :" at bounding box center [450, 505] width 345 height 60
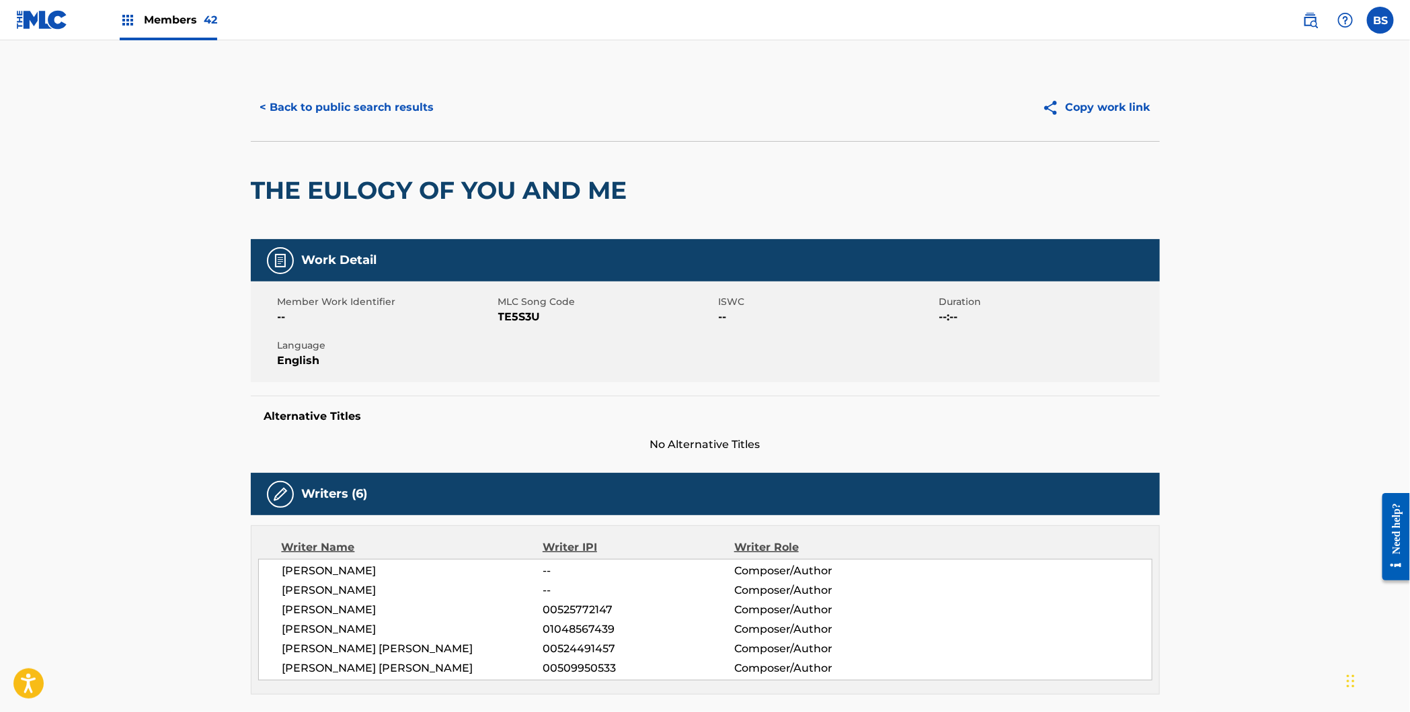
click at [409, 110] on button "< Back to public search results" at bounding box center [347, 108] width 193 height 34
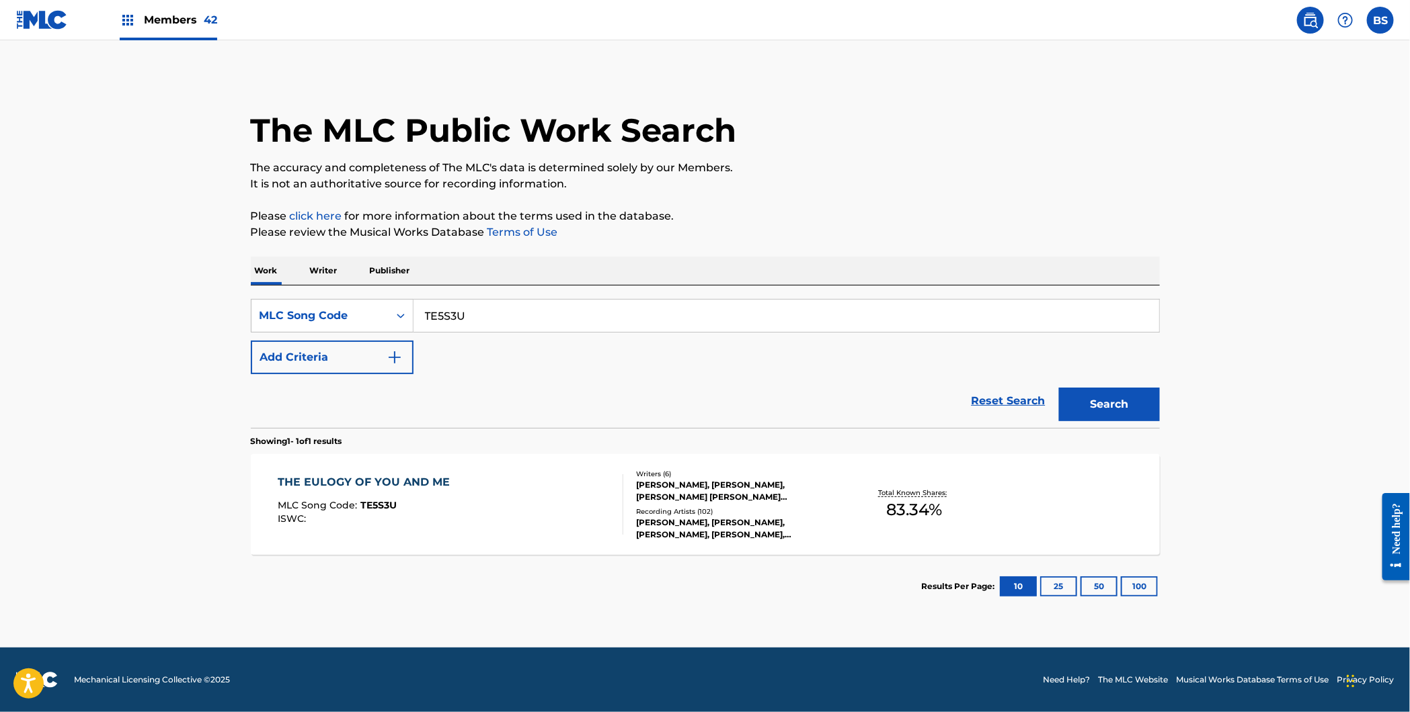
click at [460, 311] on input "TE5S3U" at bounding box center [785, 316] width 745 height 32
drag, startPoint x: 460, startPoint y: 311, endPoint x: 407, endPoint y: 290, distance: 56.4
click at [460, 311] on input "TE5S3U" at bounding box center [785, 316] width 745 height 32
paste input "AB01IQ"
type input "AB01IQ"
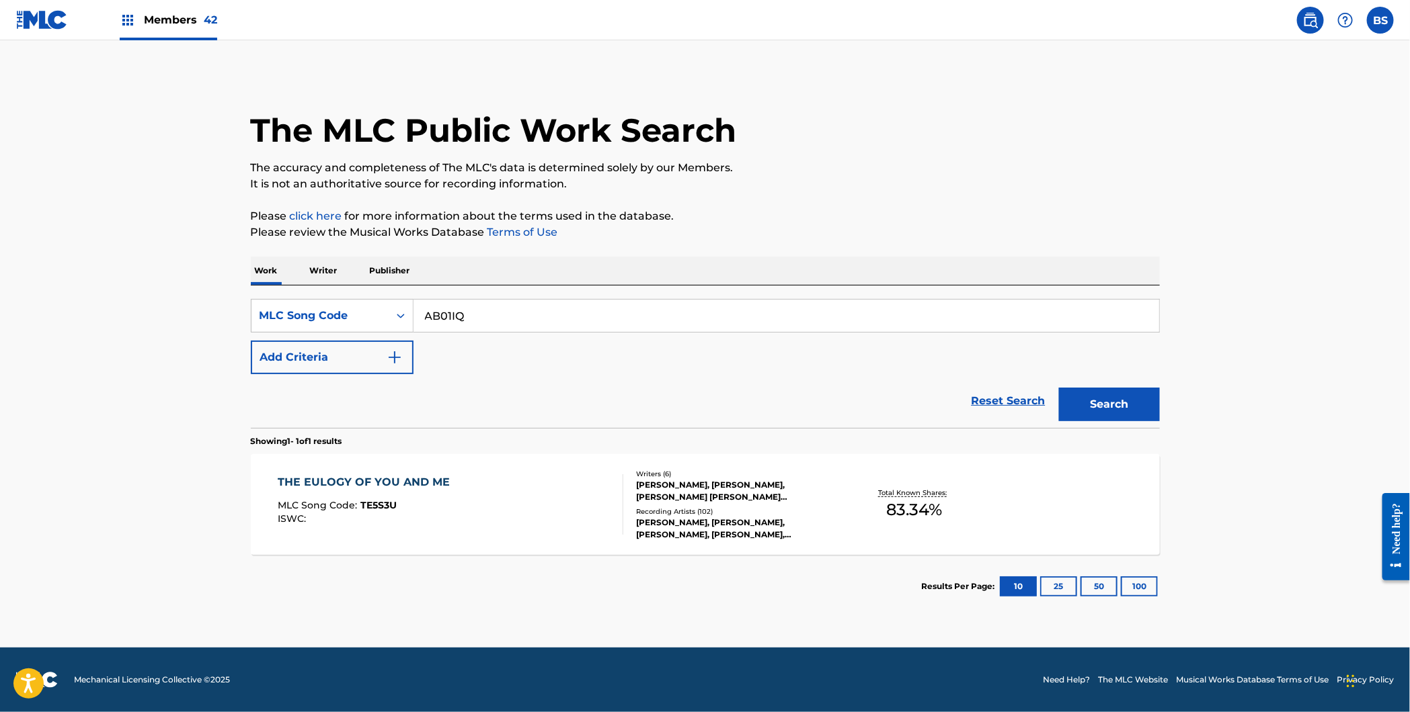
click at [1059, 388] on button "Search" at bounding box center [1109, 405] width 101 height 34
click at [513, 503] on div "AMERICA S SWEETHEARTS MLC Song Code : AB01IQ ISWC : T3250056163" at bounding box center [450, 505] width 345 height 60
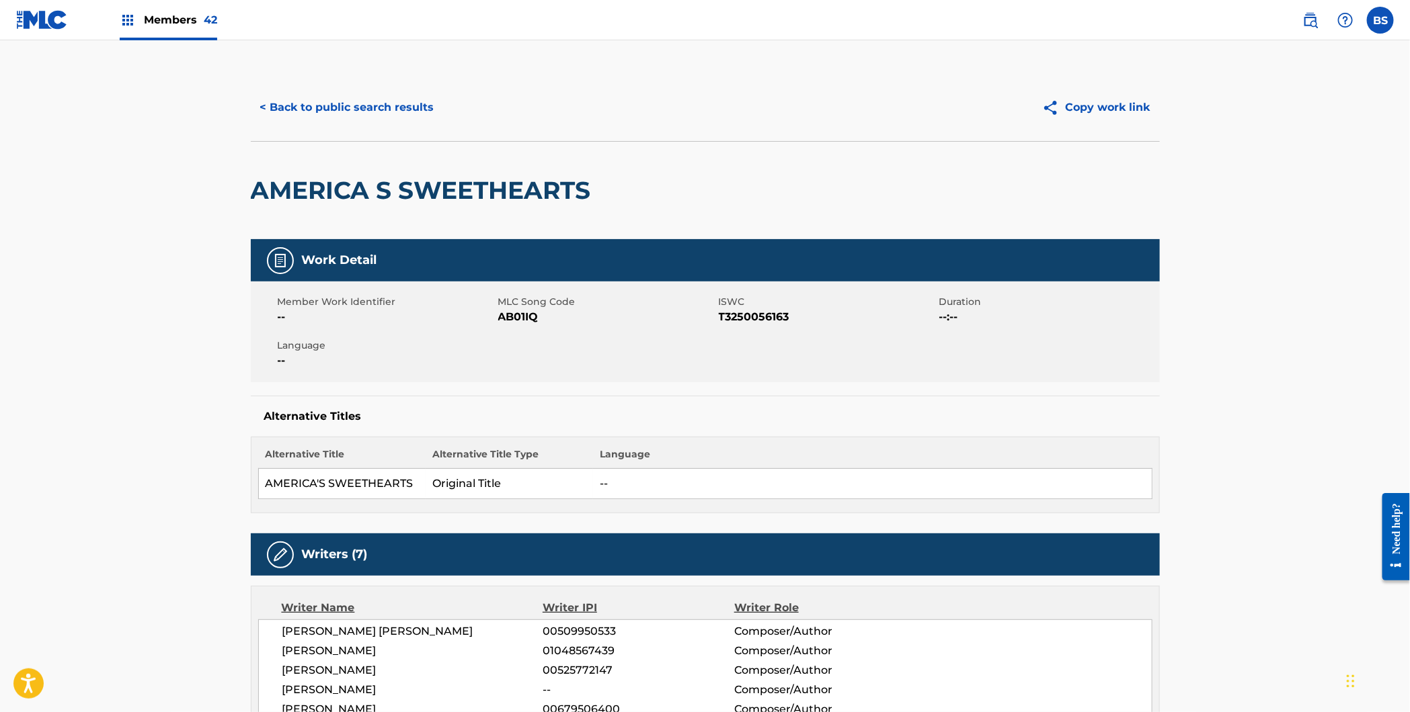
click at [389, 109] on button "< Back to public search results" at bounding box center [347, 108] width 193 height 34
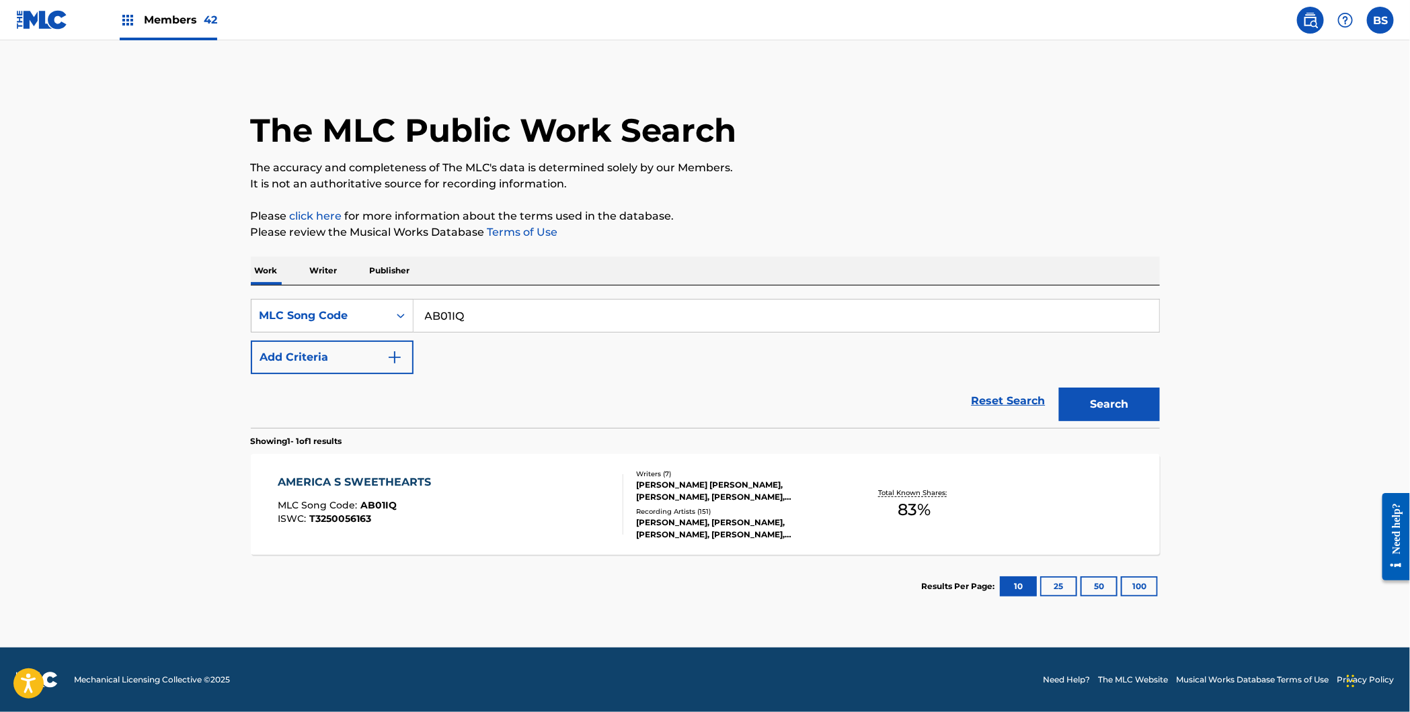
click at [497, 315] on input "AB01IQ" at bounding box center [785, 316] width 745 height 32
drag, startPoint x: 497, startPoint y: 315, endPoint x: 503, endPoint y: 309, distance: 8.6
click at [497, 315] on input "AB01IQ" at bounding box center [785, 316] width 745 height 32
paste input "TE5S3U"
type input "TE5S3U"
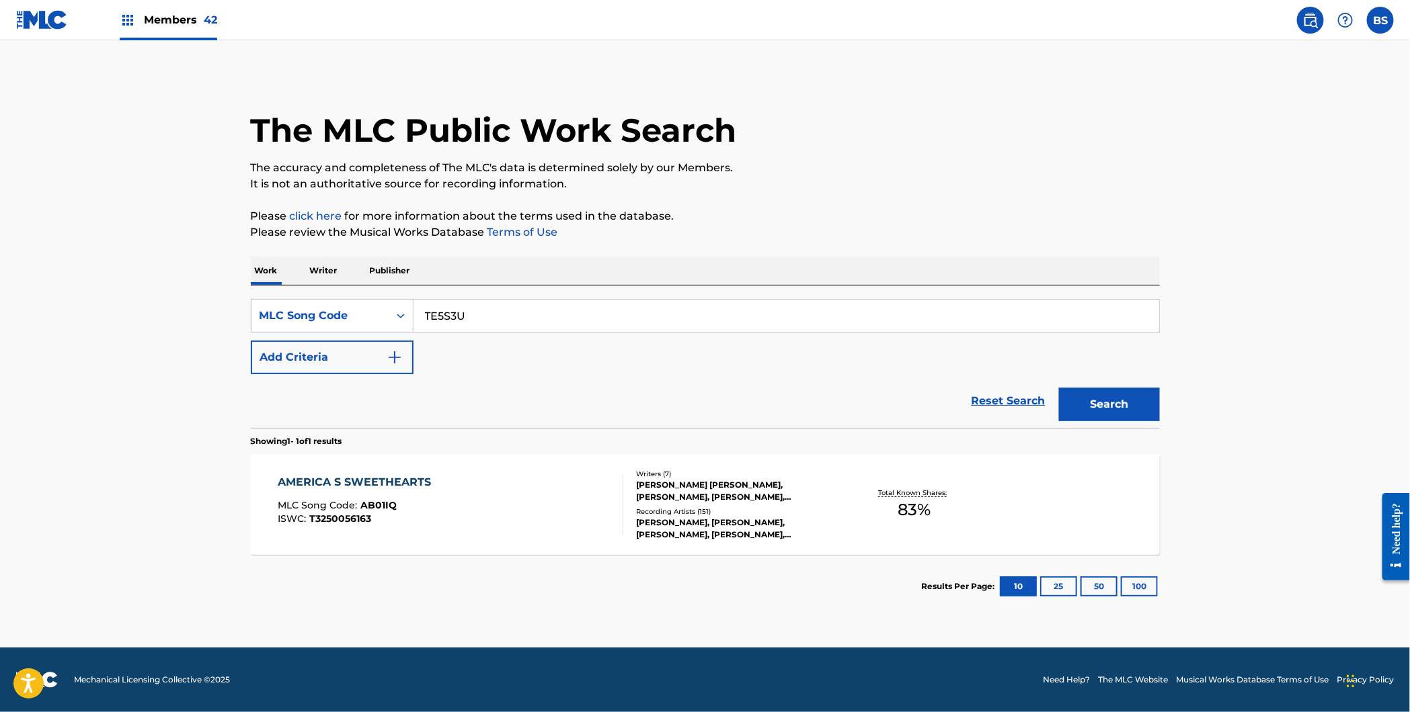
click at [1059, 388] on button "Search" at bounding box center [1109, 405] width 101 height 34
click at [507, 498] on div "THE EULOGY OF YOU AND ME MLC Song Code : TE5S3U ISWC :" at bounding box center [450, 505] width 345 height 60
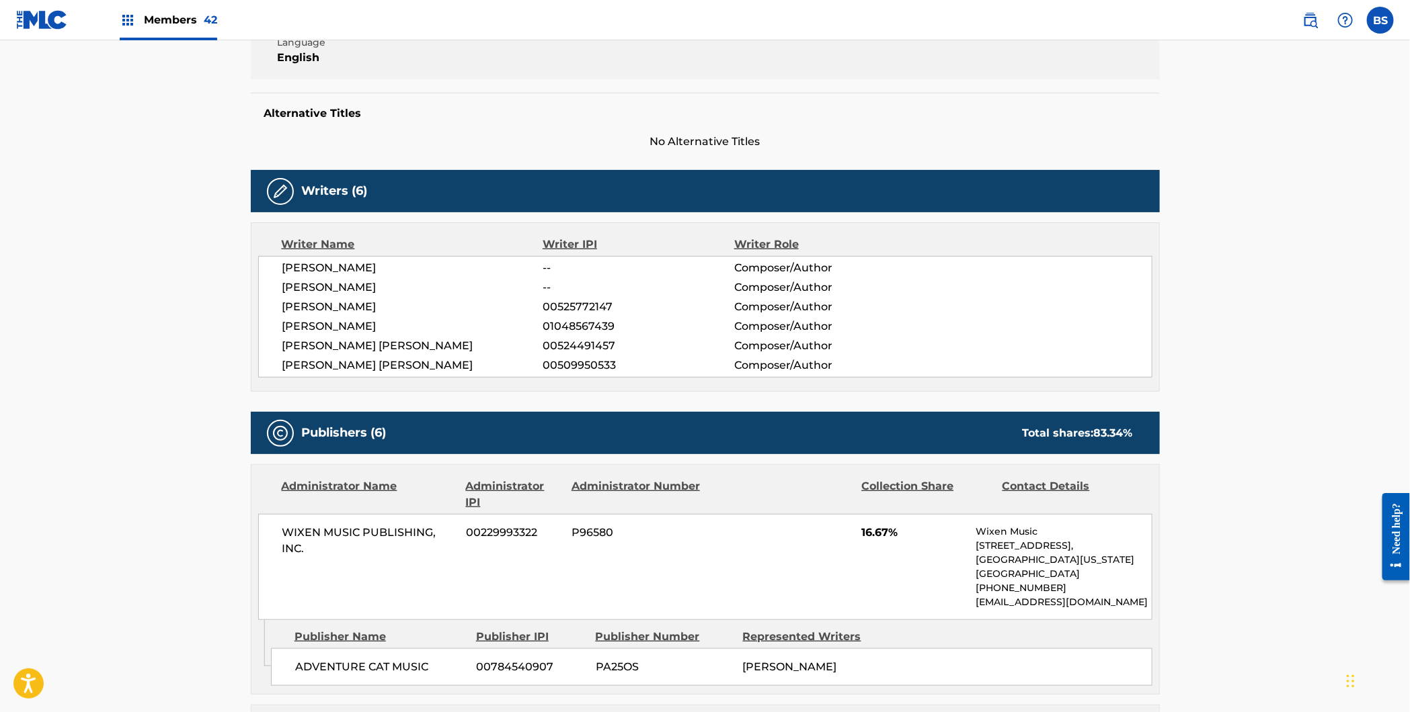
scroll to position [425, 0]
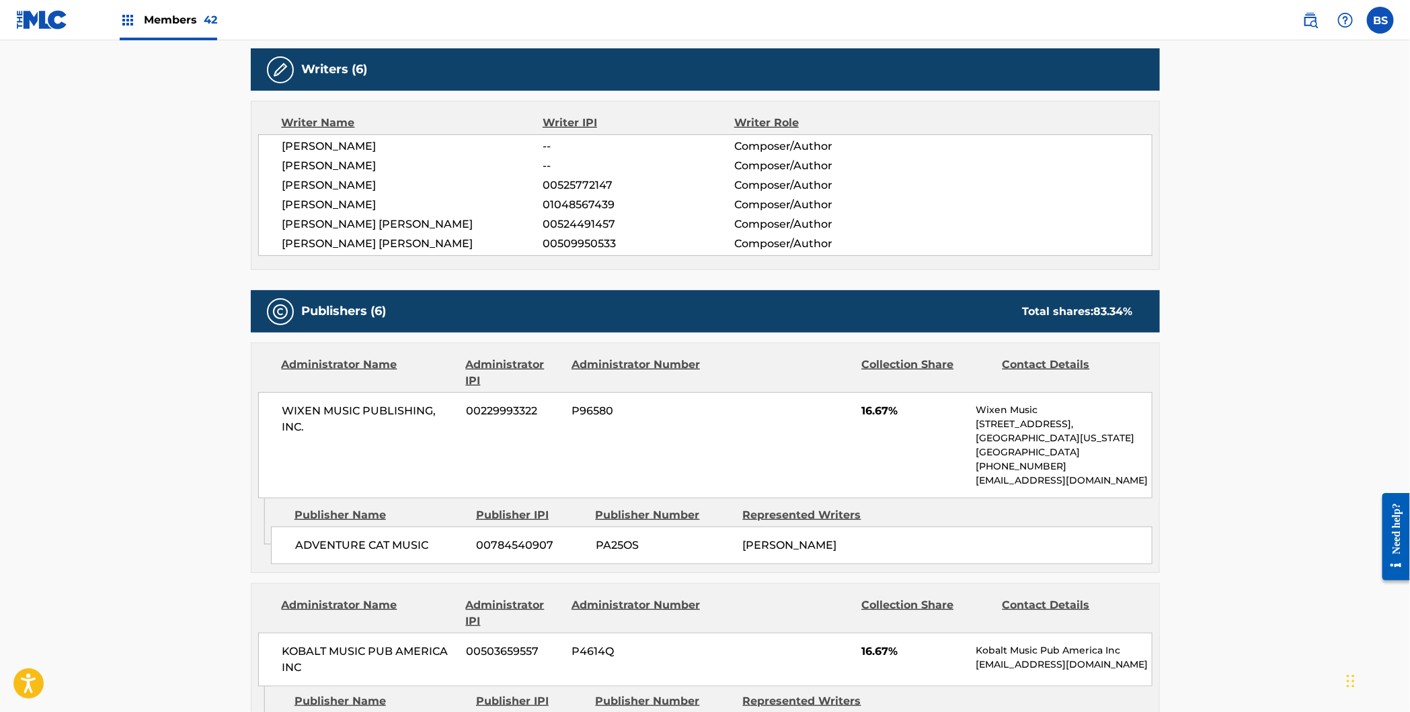
click at [399, 413] on span "WIXEN MUSIC PUBLISHING, INC." at bounding box center [369, 419] width 174 height 32
click at [362, 548] on span "ADVENTURE CAT MUSIC" at bounding box center [380, 546] width 171 height 16
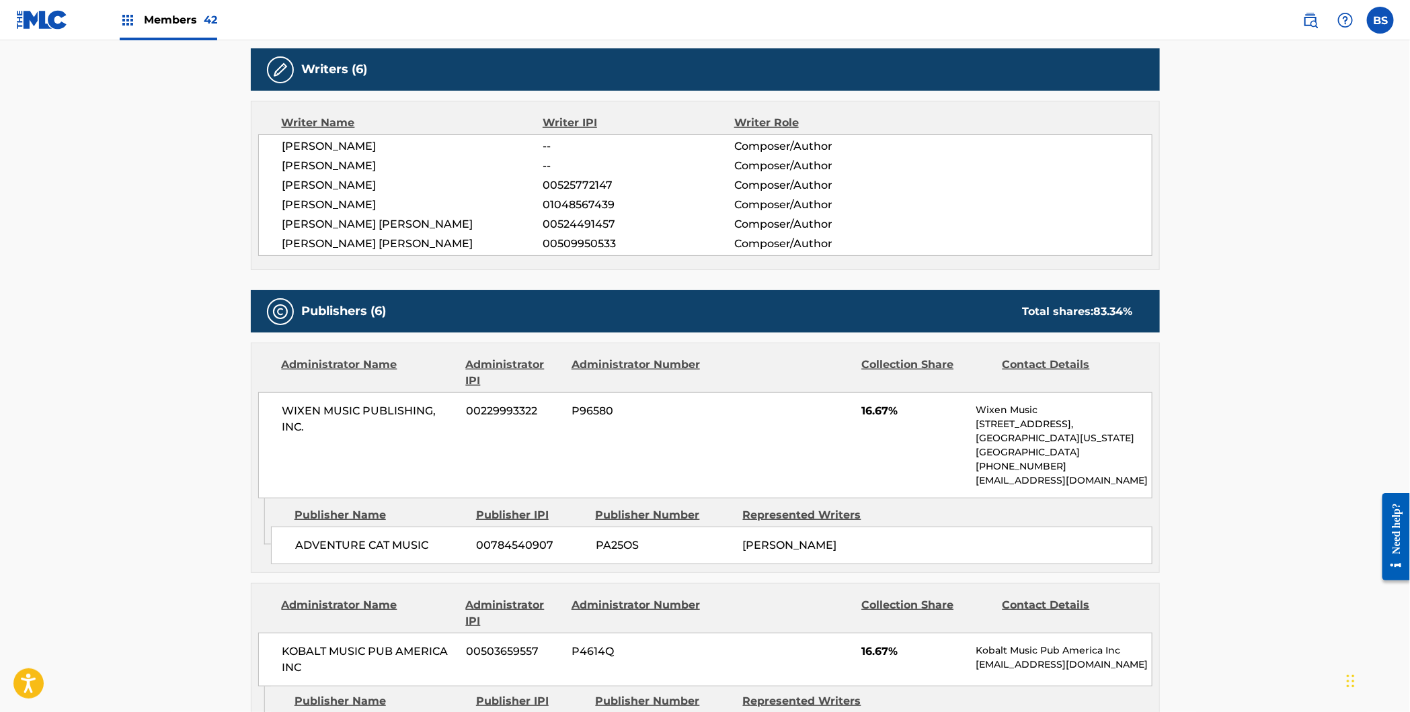
click at [508, 547] on span "00784540907" at bounding box center [531, 546] width 109 height 16
copy span "00784540907"
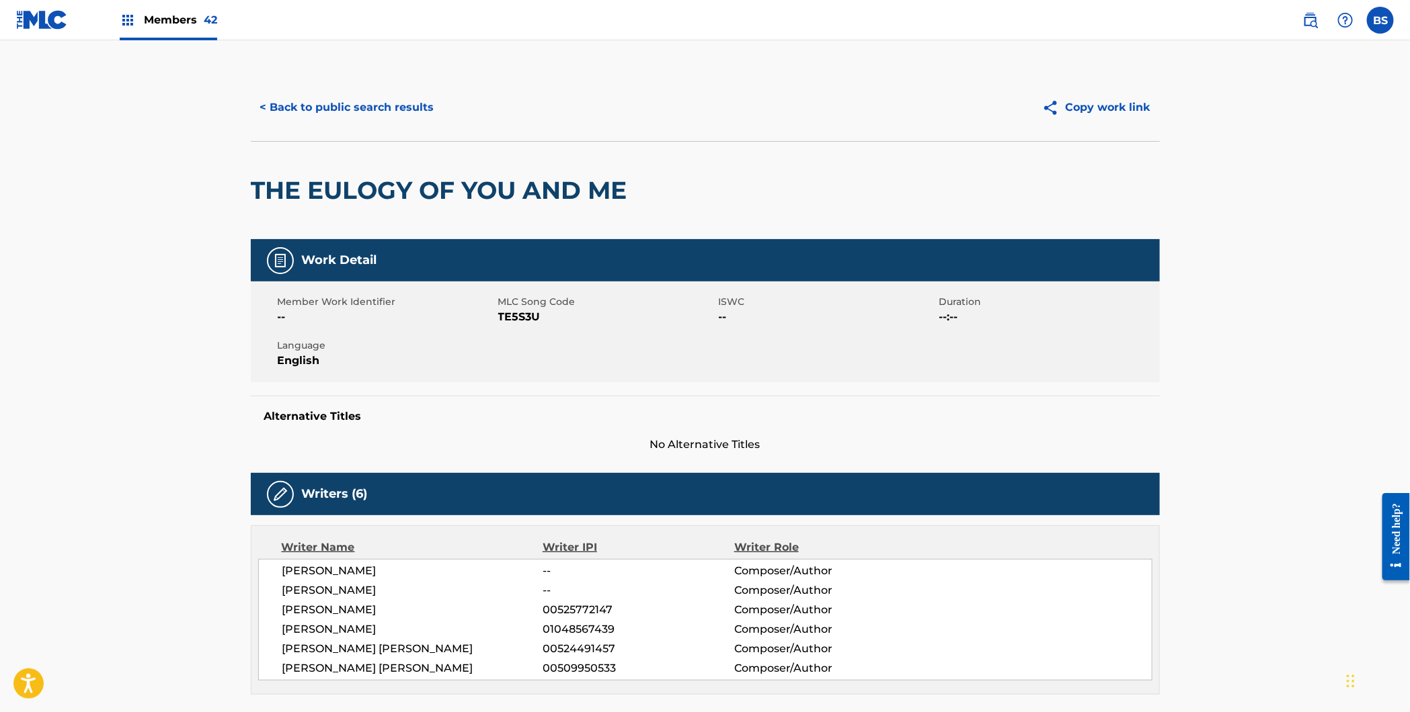
click at [390, 107] on button "< Back to public search results" at bounding box center [347, 108] width 193 height 34
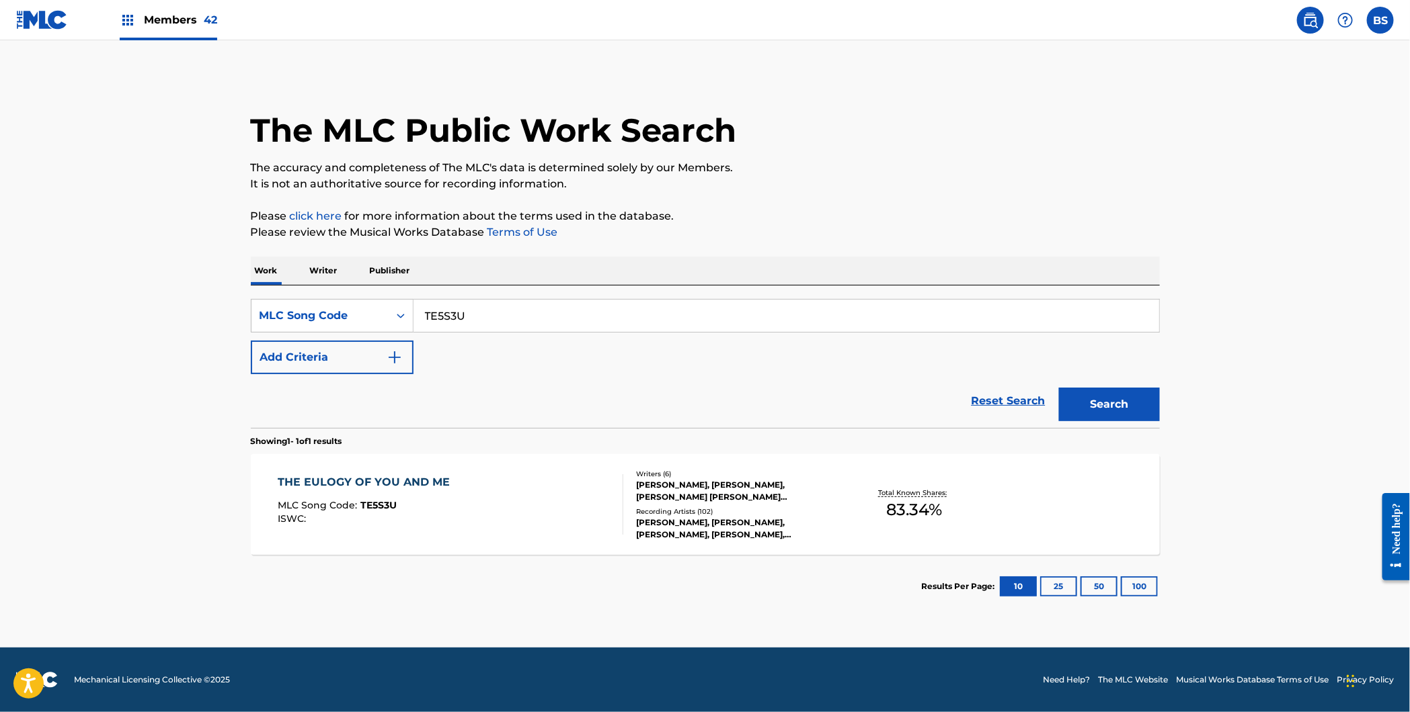
drag, startPoint x: 391, startPoint y: 264, endPoint x: 399, endPoint y: 282, distance: 19.9
click at [391, 265] on p "Publisher" at bounding box center [390, 271] width 48 height 28
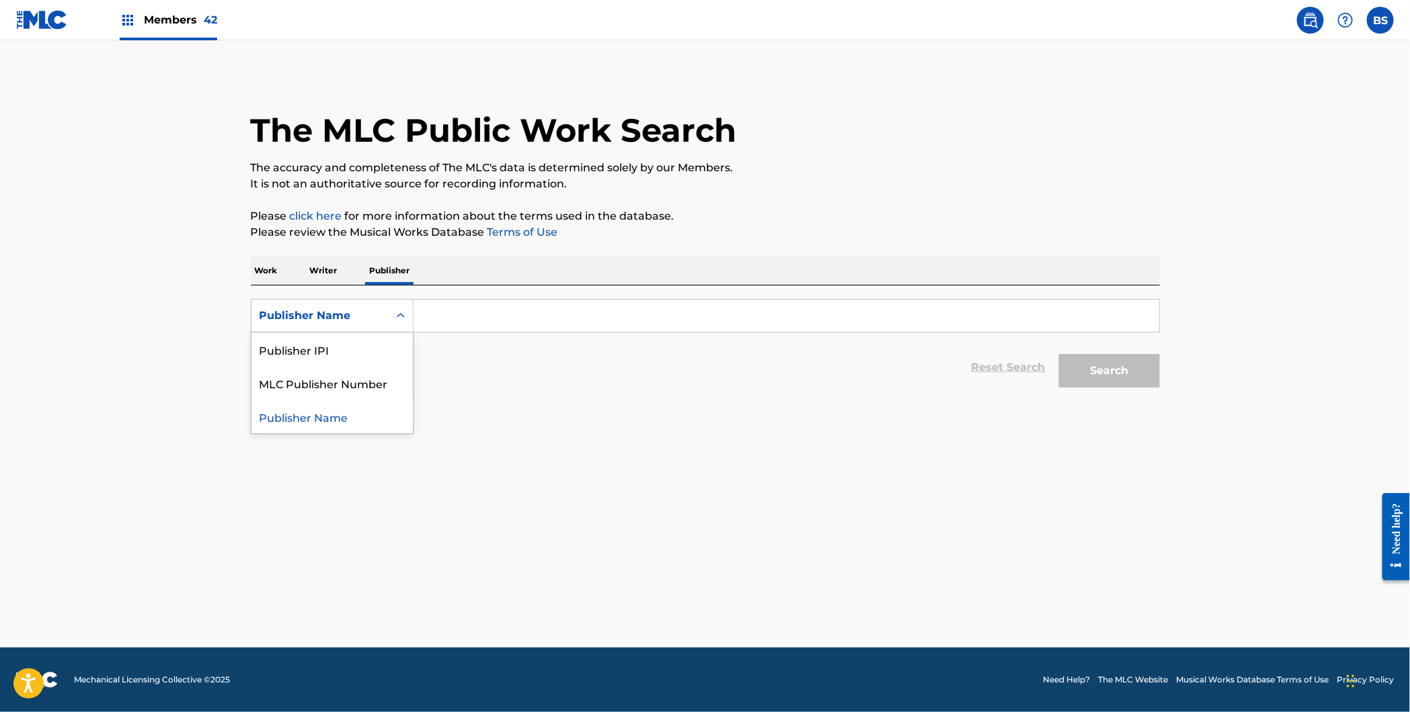
drag, startPoint x: 334, startPoint y: 323, endPoint x: 336, endPoint y: 357, distance: 34.3
click at [335, 324] on div "Publisher Name" at bounding box center [319, 316] width 137 height 26
drag, startPoint x: 336, startPoint y: 358, endPoint x: 427, endPoint y: 333, distance: 94.3
click at [337, 358] on div "Publisher IPI" at bounding box center [331, 350] width 161 height 34
click at [463, 322] on input "Search Form" at bounding box center [785, 316] width 745 height 32
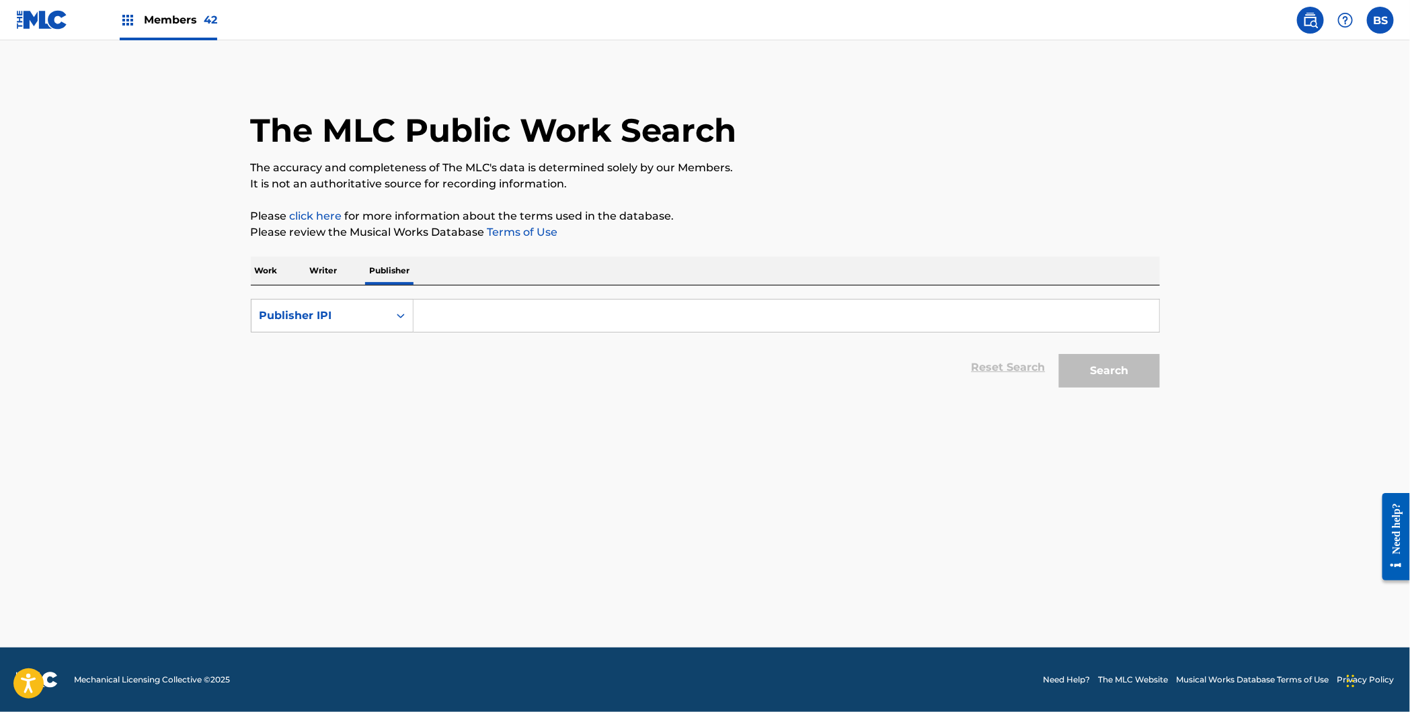
paste input "00784540907"
type input "00784540907"
drag, startPoint x: 1145, startPoint y: 378, endPoint x: 1128, endPoint y: 380, distance: 17.0
click at [1145, 378] on button "Search" at bounding box center [1109, 371] width 101 height 34
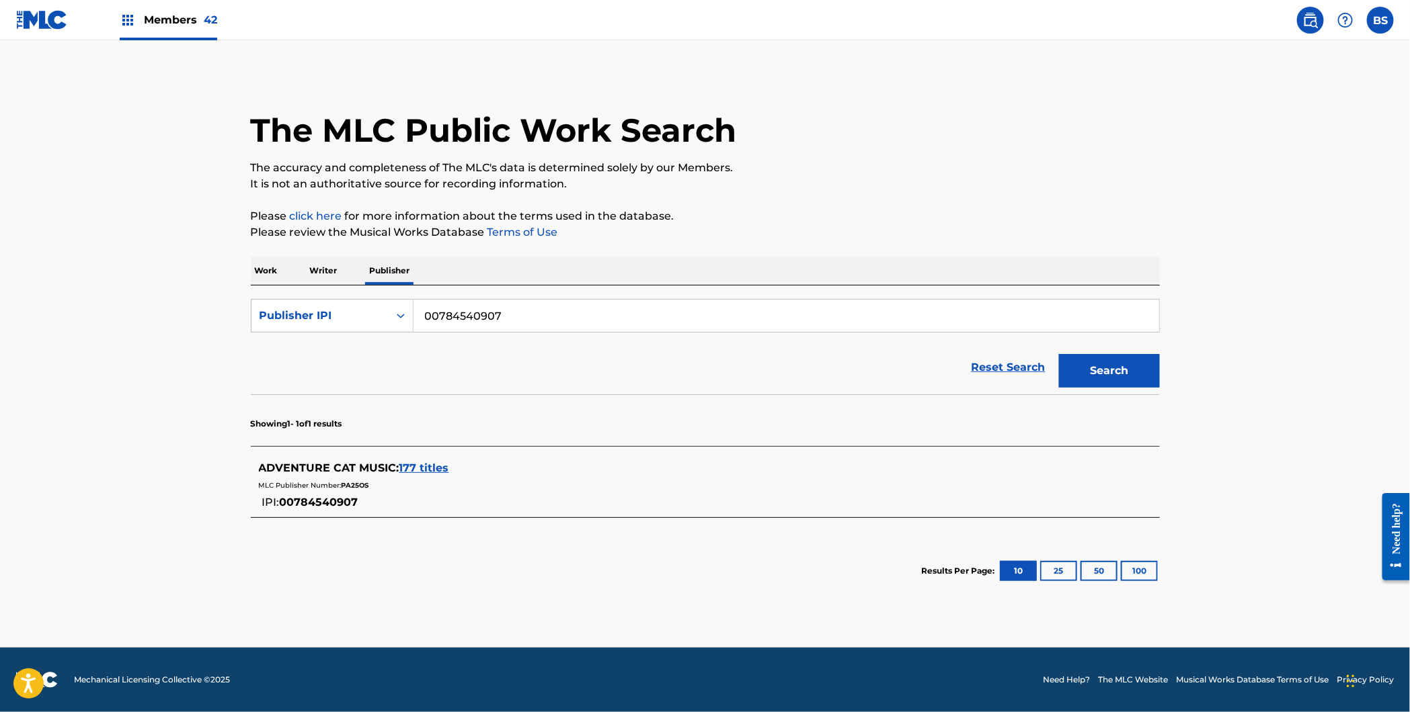
click at [421, 464] on span "177 titles" at bounding box center [424, 468] width 50 height 13
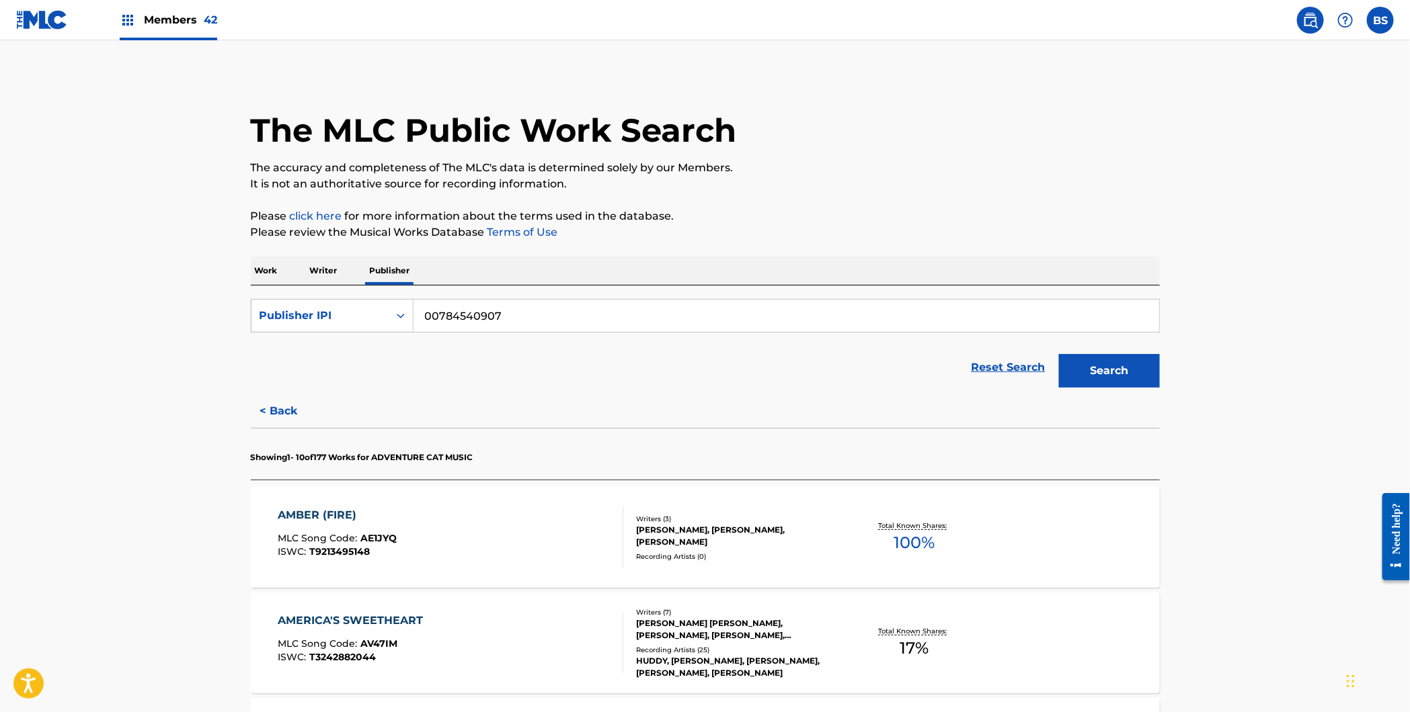
click at [313, 270] on p "Writer" at bounding box center [324, 271] width 36 height 28
